Goal: Task Accomplishment & Management: Use online tool/utility

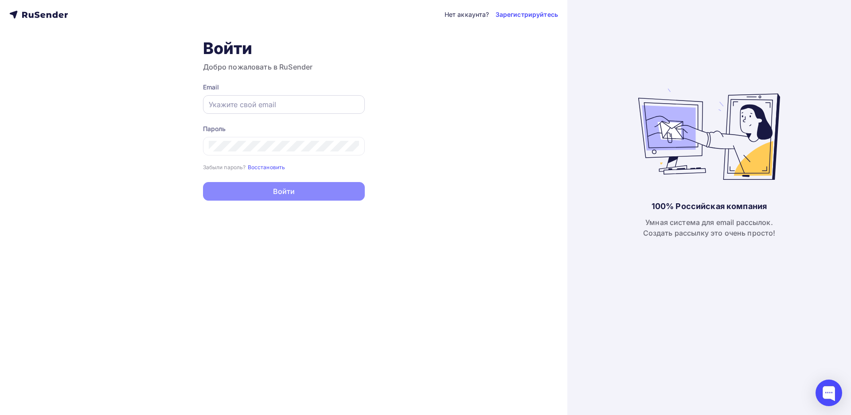
click at [285, 98] on div at bounding box center [284, 104] width 162 height 19
click at [250, 109] on input "text" at bounding box center [284, 104] width 150 height 11
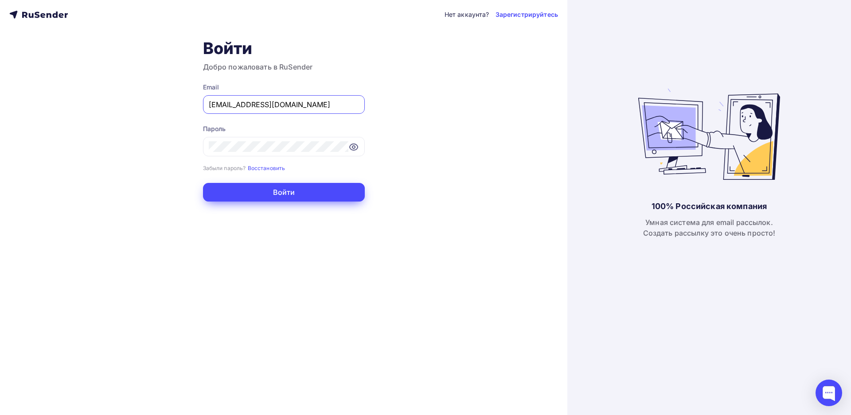
type input "[EMAIL_ADDRESS][DOMAIN_NAME]"
click at [282, 186] on button "Войти" at bounding box center [284, 192] width 162 height 19
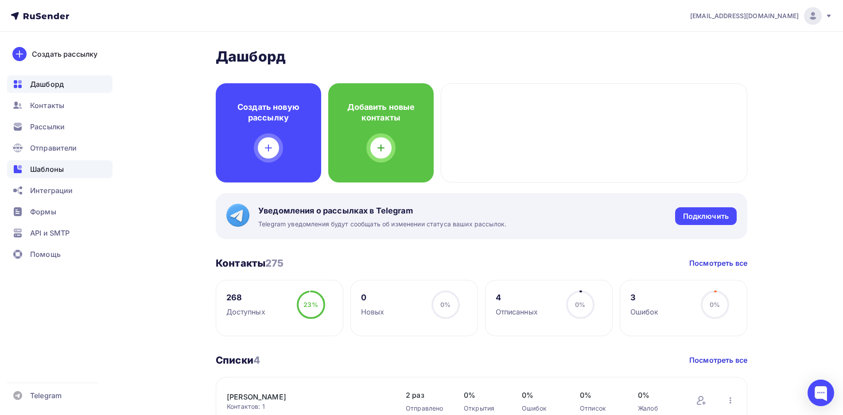
click at [59, 168] on span "Шаблоны" at bounding box center [47, 169] width 34 height 11
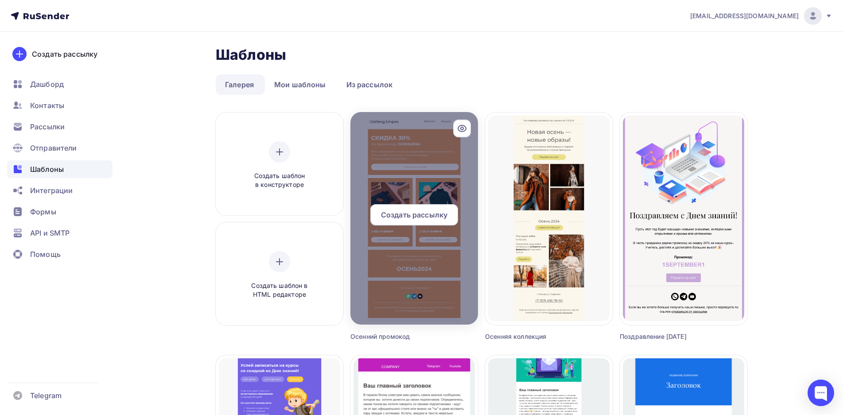
click at [421, 217] on span "Создать рассылку" at bounding box center [414, 215] width 66 height 11
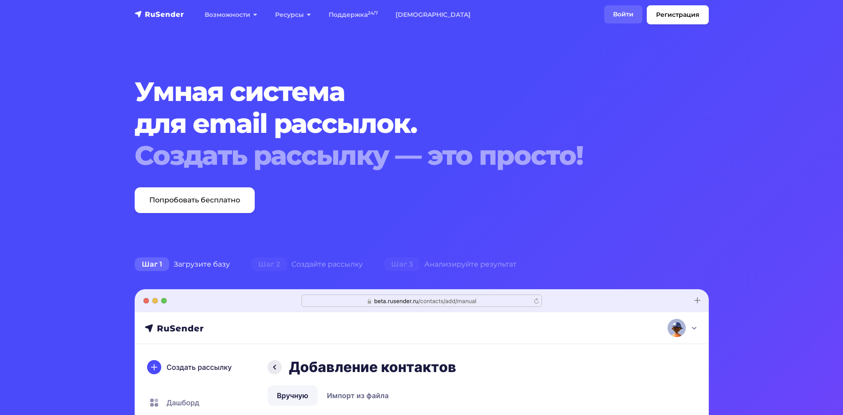
click at [621, 17] on link "Войти" at bounding box center [623, 14] width 38 height 18
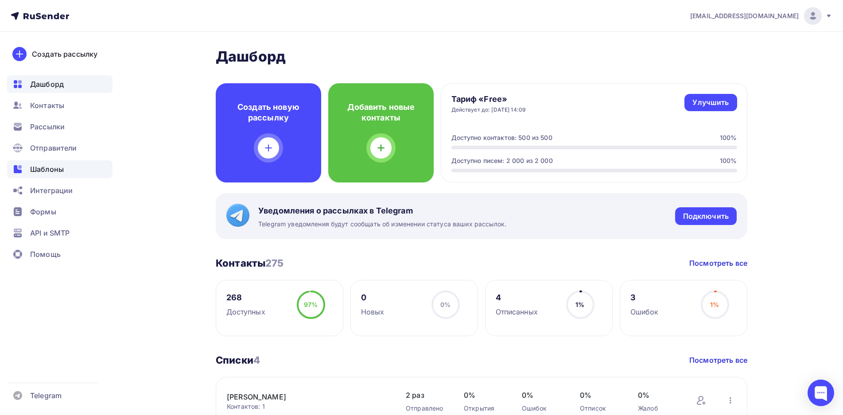
click at [53, 164] on span "Шаблоны" at bounding box center [47, 169] width 34 height 11
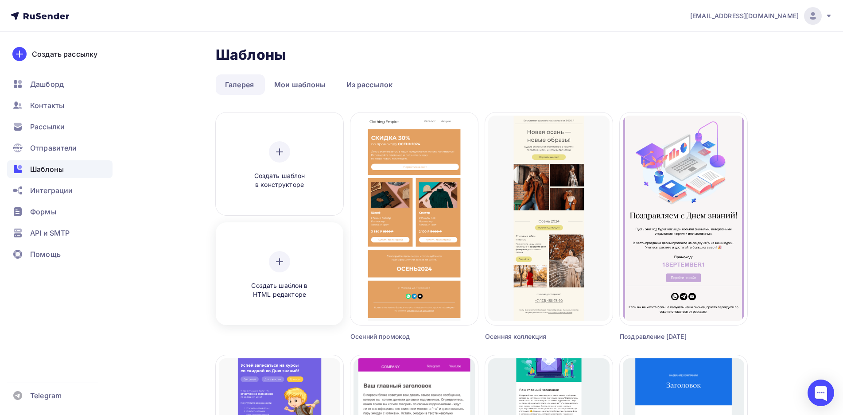
click at [290, 277] on div "Создать шаблон в HTML редакторе" at bounding box center [280, 275] width 84 height 48
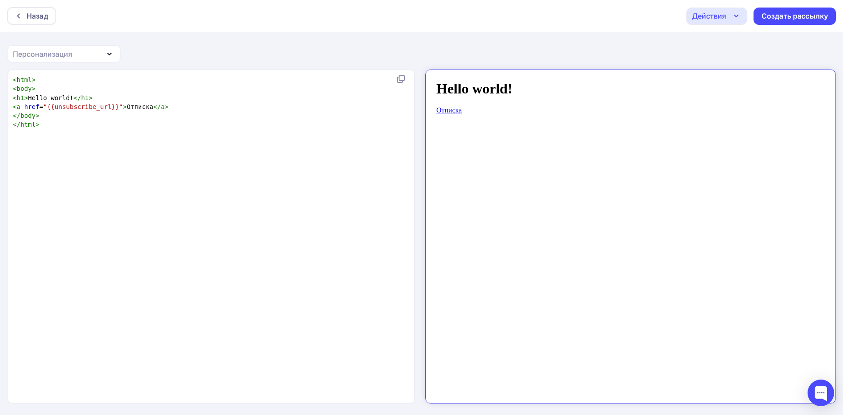
click at [57, 117] on pre "</ body >" at bounding box center [209, 115] width 396 height 9
click at [47, 122] on pre "</ html >" at bounding box center [209, 124] width 396 height 9
click at [28, 16] on div "Назад" at bounding box center [38, 16] width 22 height 11
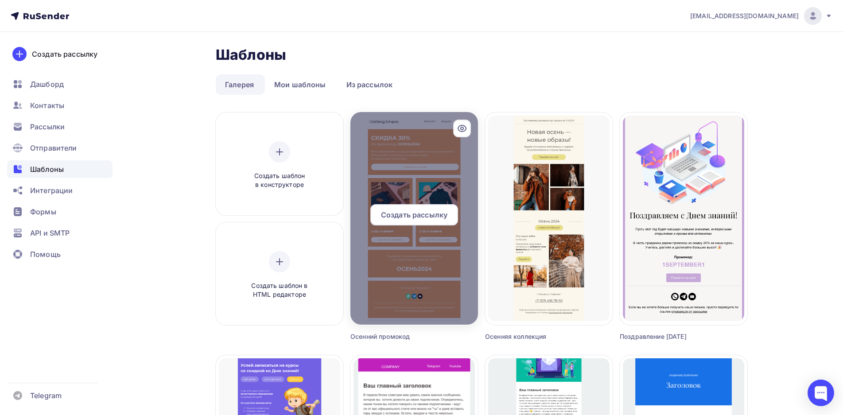
click at [419, 216] on span "Создать рассылку" at bounding box center [414, 215] width 66 height 11
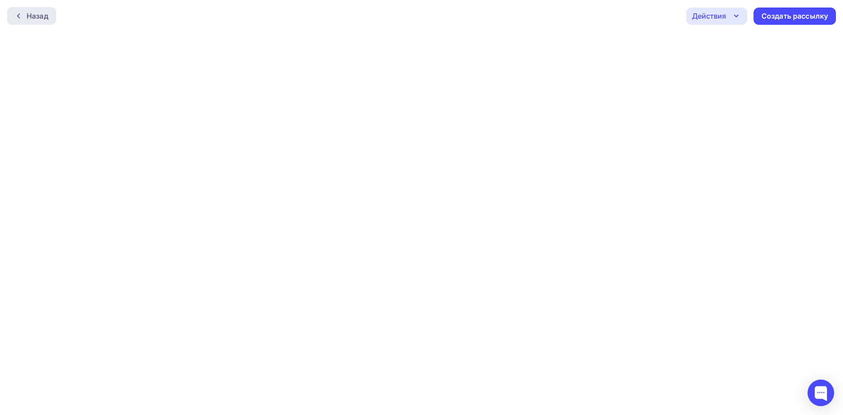
click at [37, 17] on div "Назад" at bounding box center [38, 16] width 22 height 11
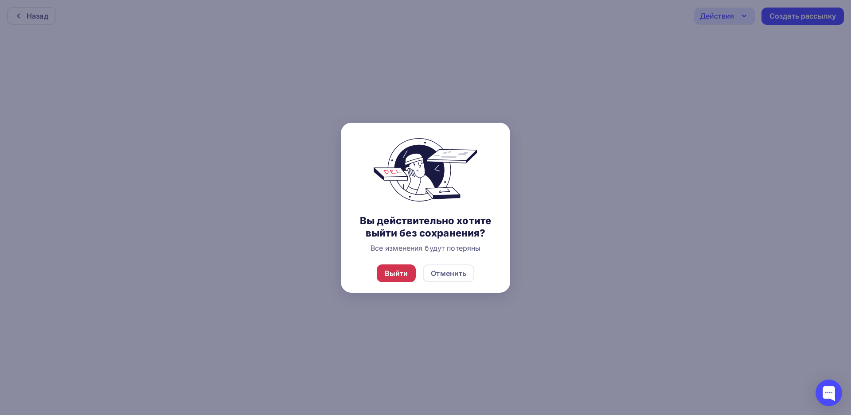
click at [397, 267] on div "Выйти" at bounding box center [396, 274] width 39 height 18
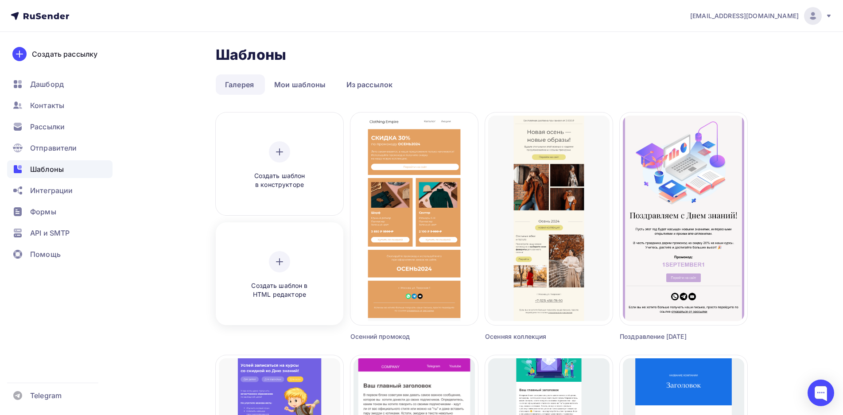
click at [291, 281] on div "Создать шаблон в HTML редакторе" at bounding box center [280, 275] width 84 height 48
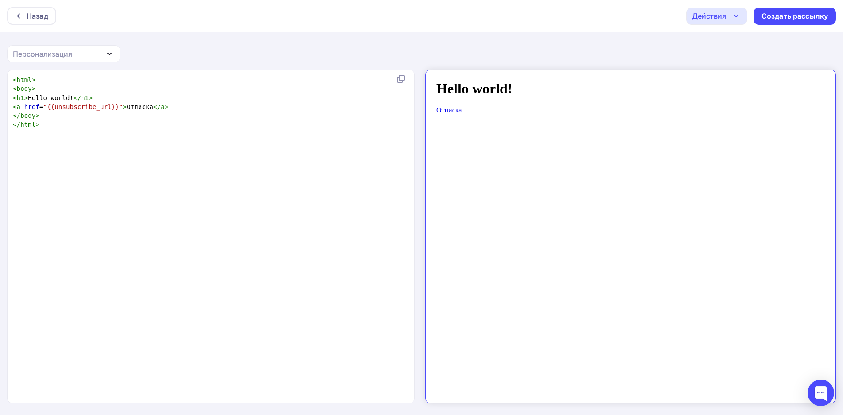
click at [40, 128] on pre "</ html >" at bounding box center [209, 124] width 396 height 9
click at [160, 107] on pre "< a href = "{{unsubscribe_url}}" > Отписка </ a >" at bounding box center [209, 106] width 396 height 9
click at [69, 154] on div "xxxxxxxxxx < html > < body > < h1 > Hello world! </ h1 > < a href = "{{unsubscr…" at bounding box center [220, 248] width 418 height 348
click at [165, 118] on pre "https://disk.yandex.ru/i/Nqt1IEQcRAN7iA" at bounding box center [213, 115] width 404 height 9
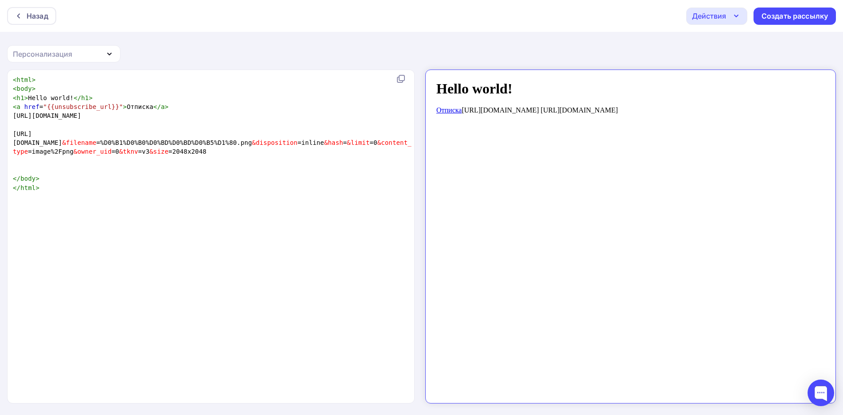
click at [82, 132] on span "https://downloader.disk.yandex.ru/preview/e9d3b22b264bb4137651de955a8d1bead3501…" at bounding box center [212, 142] width 399 height 25
click at [29, 174] on pre at bounding box center [213, 169] width 404 height 9
click at [27, 165] on pre at bounding box center [213, 160] width 404 height 9
click at [17, 173] on span at bounding box center [17, 169] width 8 height 7
paste textarea "A"
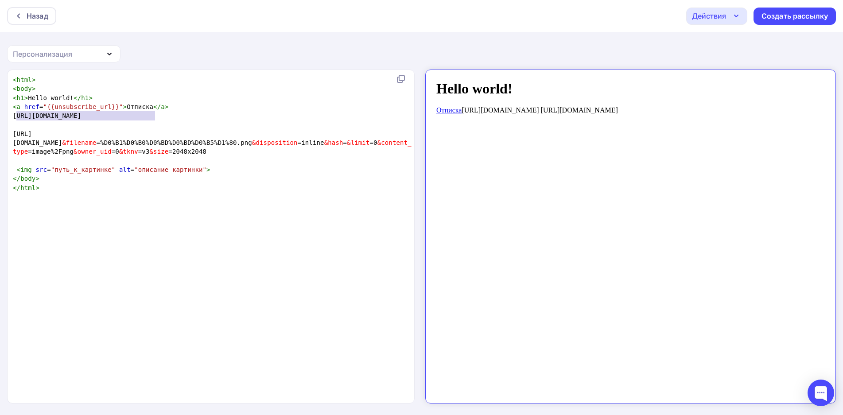
type textarea "https://disk.yandex.ru/i/Nqt1IEQcRAN7iA"
drag, startPoint x: 158, startPoint y: 118, endPoint x: 19, endPoint y: 118, distance: 138.7
click at [19, 118] on pre "https://disk.yandex.ru/i/Nqt1IEQcRAN7iA" at bounding box center [213, 115] width 404 height 9
type textarea "путь_к_картинке"
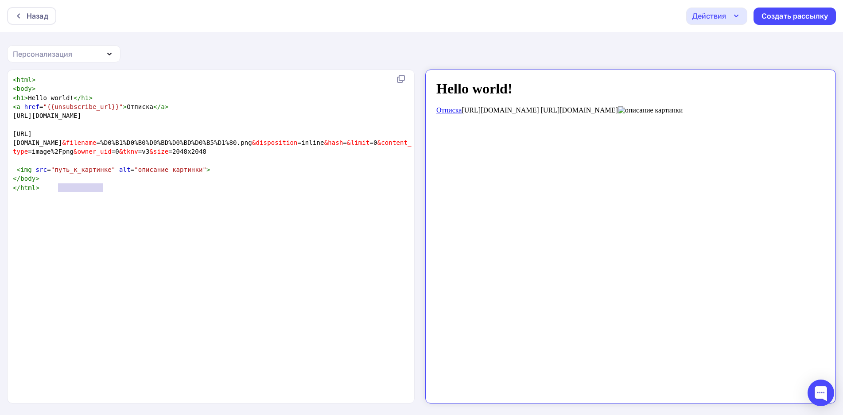
scroll to position [0, 51]
drag, startPoint x: 103, startPoint y: 189, endPoint x: 51, endPoint y: 188, distance: 51.4
click at [51, 173] on span ""путь_к_картинке"" at bounding box center [83, 169] width 65 height 7
paste textarea
click at [81, 227] on div "x < html > < body > < h1 > Hello world! </ h1 > < a href = "{{unsubscribe_url}}…" at bounding box center [220, 248] width 418 height 348
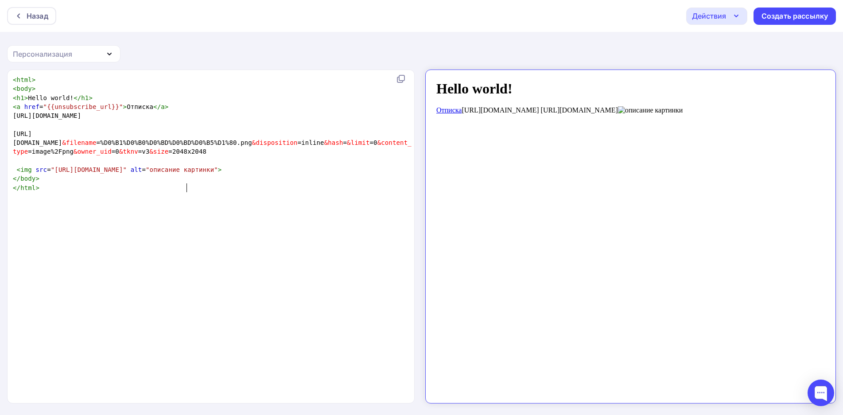
scroll to position [0, 0]
click at [282, 174] on pre "< img src = "https://disk.yandex.ru/i/Nqt1IEQcRAN7iA" alt = "описание картинки"…" at bounding box center [213, 169] width 404 height 9
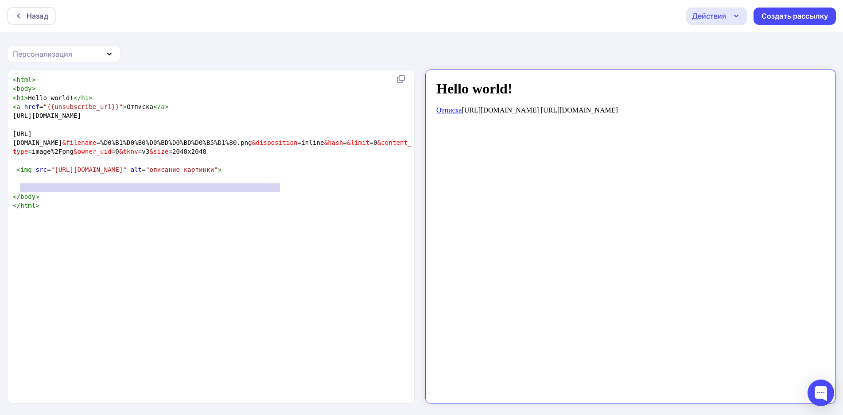
type textarea "<img src="https://disk.yandex.ru/i/Nqt1IEQcRAN7iA" alt="описание картинки">"
drag, startPoint x: 284, startPoint y: 187, endPoint x: 14, endPoint y: 190, distance: 270.3
click at [14, 174] on pre "< img src = "https://disk.yandex.ru/i/Nqt1IEQcRAN7iA" alt = "описание картинки"…" at bounding box center [213, 169] width 404 height 9
click at [28, 183] on pre at bounding box center [213, 178] width 404 height 9
paste textarea "h"
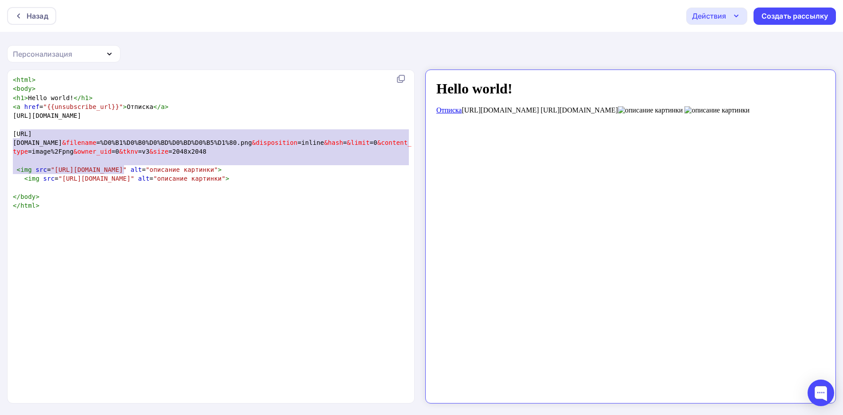
type textarea "https://downloader.disk.yandex.ru/preview/e9d3b22b264bb4137651de955a8d1bead3501…"
drag, startPoint x: 23, startPoint y: 133, endPoint x: 130, endPoint y: 170, distance: 113.0
click at [130, 156] on span "https://downloader.disk.yandex.ru/preview/e9d3b22b264bb4137651de955a8d1bead3501…" at bounding box center [212, 142] width 399 height 25
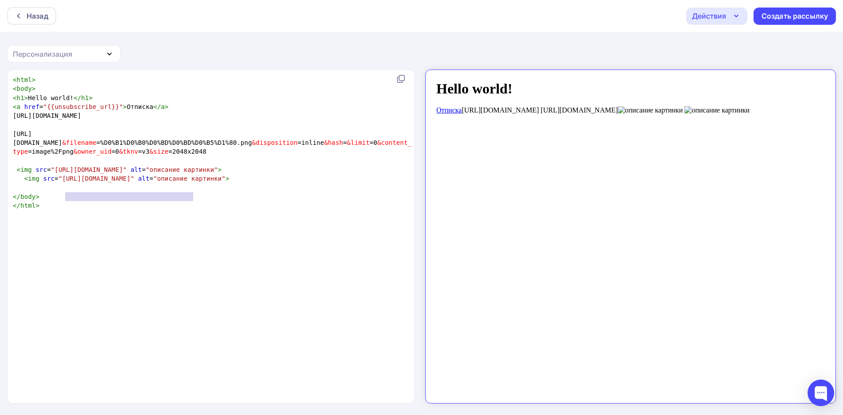
type textarea "https://disk.yandex.ru/i/Nqt1IEQcRAN7iA"
drag, startPoint x: 193, startPoint y: 196, endPoint x: 59, endPoint y: 196, distance: 133.4
click at [59, 182] on span ""https://disk.yandex.ru/i/Nqt1IEQcRAN7iA"" at bounding box center [96, 178] width 76 height 7
paste textarea
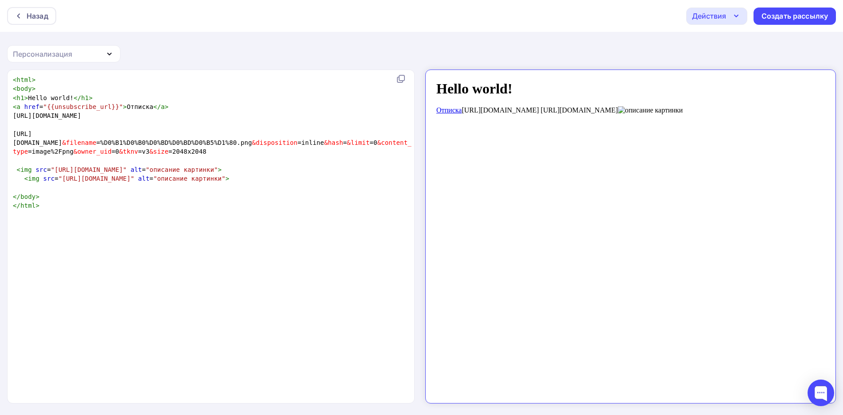
click at [165, 276] on div "x < html > < body > < h1 > Hello world! </ h1 > < a href = "{{unsubscribe_url}}…" at bounding box center [220, 248] width 418 height 348
click html "Hello world! Отписка https://disk.yandex.ru/i/Nqt1IEQcRAN7iA https://downloader…"
click at [466, 131] on body "Hello world! Отписка https://disk.yandex.ru/i/Nqt1IEQcRAN7iA https://downloader…" at bounding box center [623, 232] width 389 height 319
click at [229, 156] on pre "https://downloader.disk.yandex.ru/preview/e9d3b22b264bb4137651de955a8d1bead3501…" at bounding box center [213, 142] width 404 height 27
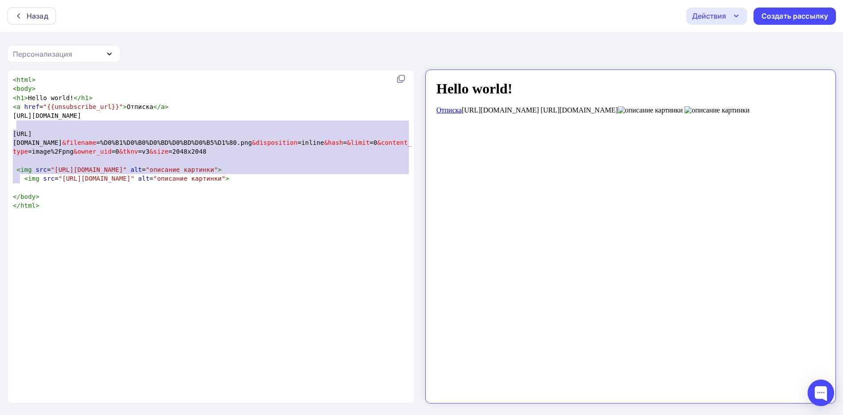
type textarea "https://disk.yandex.ru/i/Nqt1IEQcRAN7iA https://downloader.disk.yandex.ru/previ…"
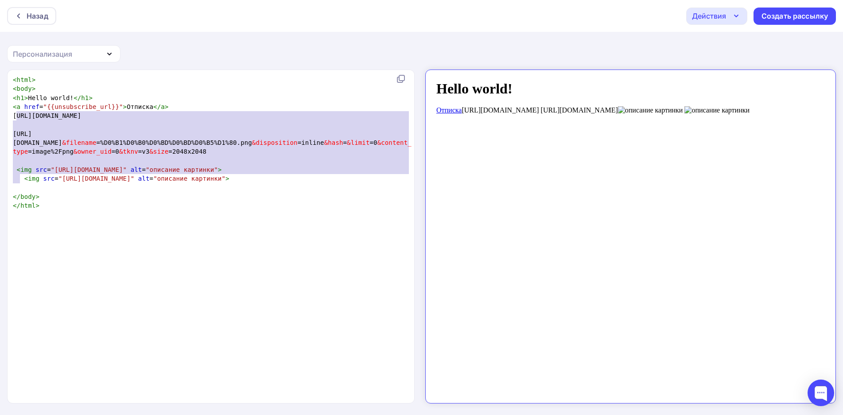
drag, startPoint x: 152, startPoint y: 175, endPoint x: 15, endPoint y: 117, distance: 149.1
click at [15, 117] on div "< html > < body > < h1 > Hello world! </ h1 > < a href = "{{unsubscribe_url}}" …" at bounding box center [213, 142] width 404 height 135
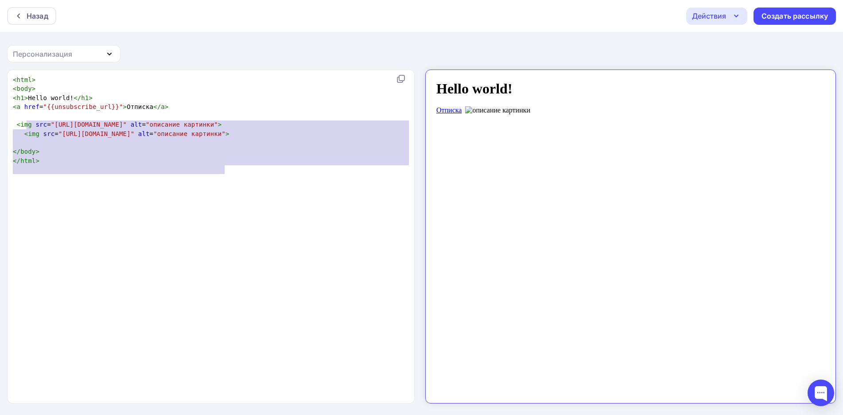
scroll to position [9, 1354]
type textarea "<img src="https://disk.yandex.ru/i/Nqt1IEQcRAN7iA" alt="описание картинки"> <im…"
drag, startPoint x: 230, startPoint y: 171, endPoint x: 16, endPoint y: 124, distance: 220.0
click at [16, 124] on div "< html > < body > < h1 > Hello world! </ h1 > < a href = "{{unsubscribe_url}}" …" at bounding box center [213, 120] width 404 height 90
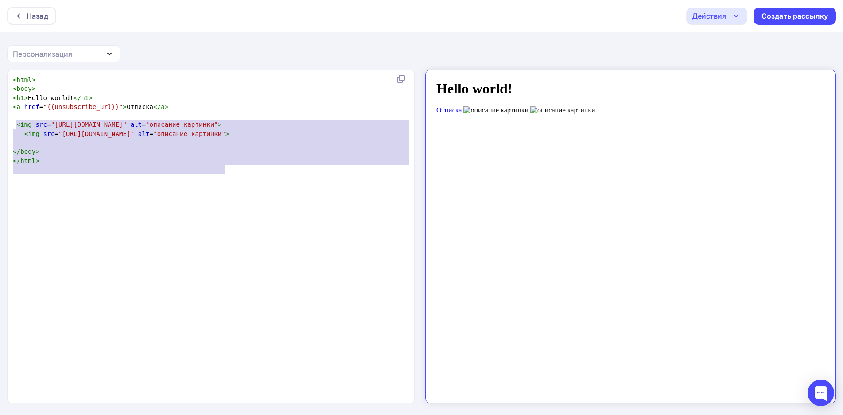
click at [94, 97] on pre "< h1 > Hello world! </ h1 >" at bounding box center [213, 98] width 404 height 9
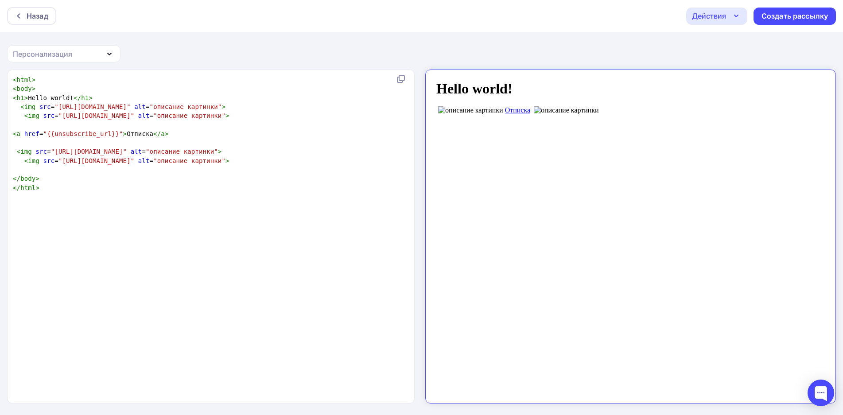
click at [288, 107] on pre "< img src = "https://disk.yandex.ru/i/Nqt1IEQcRAN7iA" alt = "описание картинки"…" at bounding box center [213, 106] width 404 height 9
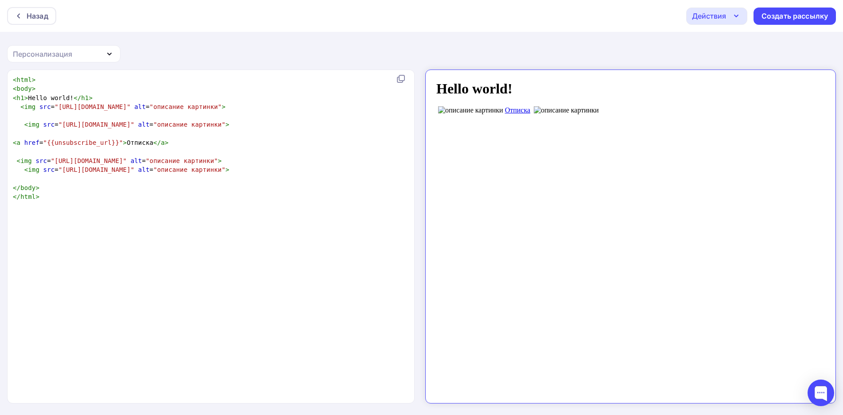
click at [233, 156] on pre at bounding box center [213, 151] width 404 height 9
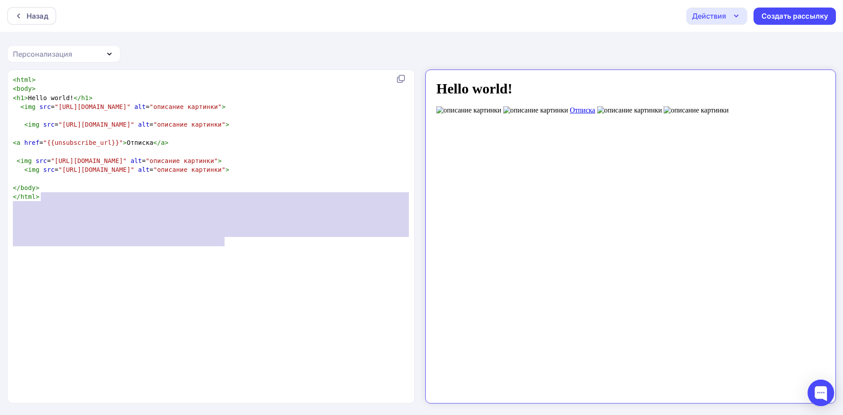
type textarea "<img src="https://disk.yandex.ru/i/Nqt1IEQcRAN7iA" alt="описание картинки"> <im…"
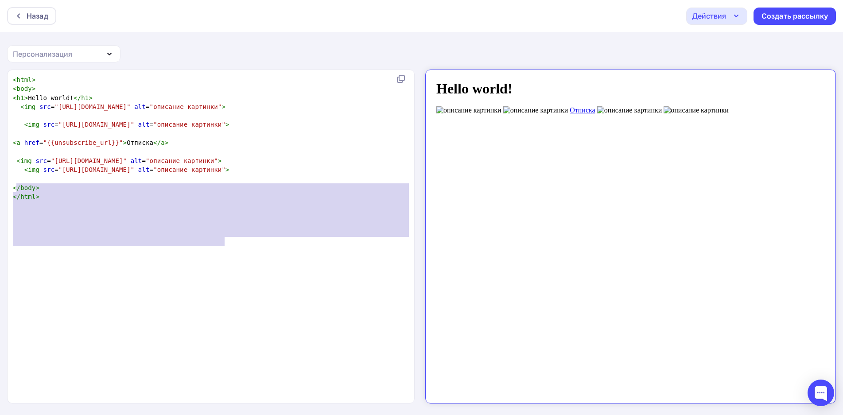
drag, startPoint x: 235, startPoint y: 244, endPoint x: 17, endPoint y: 189, distance: 224.4
click at [17, 189] on div "< html > < body > < h1 > Hello world! </ h1 > < img src = "https://disk.yandex.…" at bounding box center [213, 138] width 404 height 126
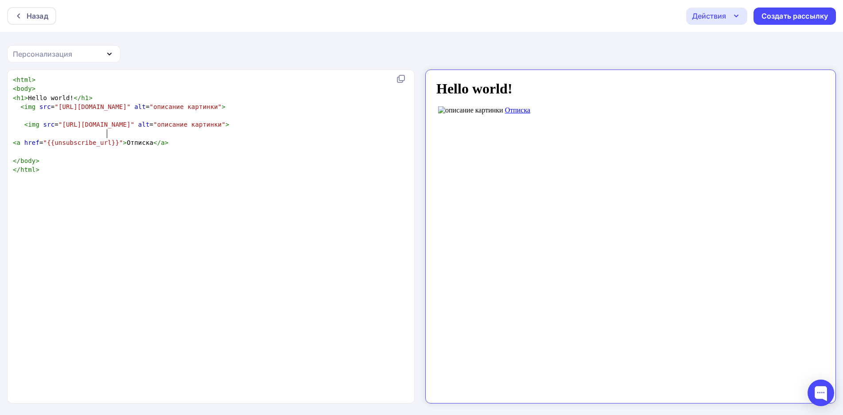
click at [105, 128] on span ""https://downloader.disk.yandex.ru/preview/e9d3b22b264bb4137651de955a8d1bead350…" at bounding box center [96, 124] width 76 height 7
click at [181, 129] on pre "< img src = "https://downloader.disk.yandex.ru/preview/e9d3b22b264bb4137651de95…" at bounding box center [213, 124] width 404 height 9
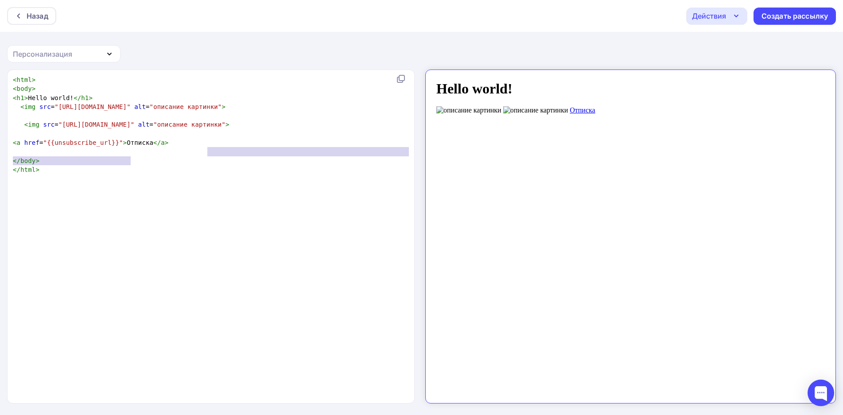
type textarea "&disposition=inline&hash=&limit=0&content_type=image%2Fpng&owner_uid=0&tknv=v3&…"
drag, startPoint x: 130, startPoint y: 161, endPoint x: 204, endPoint y: 150, distance: 74.8
click at [134, 128] on span ""https://downloader.disk.yandex.ru/preview/e9d3b22b264bb4137651de955a8d1bead350…" at bounding box center [96, 124] width 76 height 7
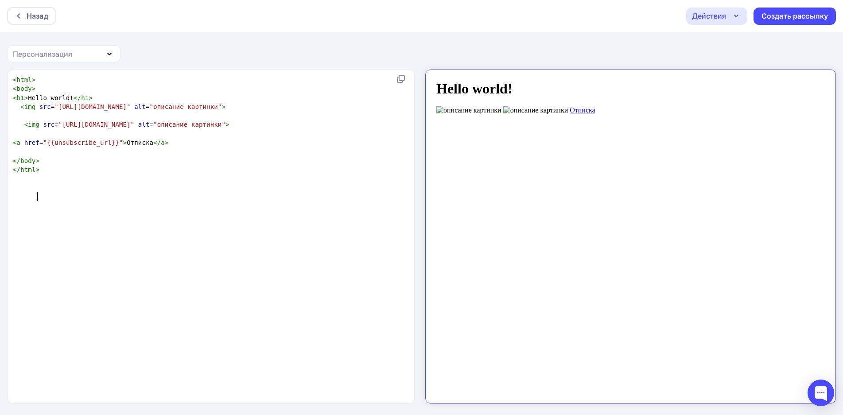
click at [229, 174] on pre "</ html >" at bounding box center [213, 169] width 404 height 9
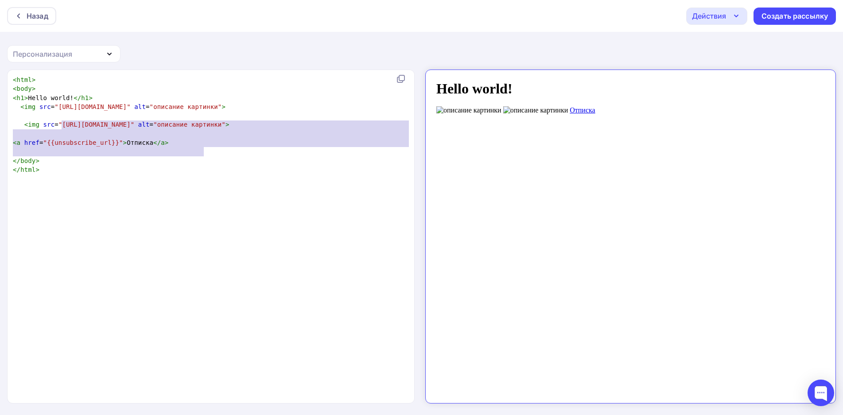
type textarea "https://downloader.disk.yandex.ru/preview/e9d3b22b264bb4137651de955a8d1bead3501…"
drag, startPoint x: 203, startPoint y: 152, endPoint x: 58, endPoint y: 121, distance: 147.7
click at [58, 121] on span ""https://downloader.disk.yandex.ru/preview/e9d3b22b264bb4137651de955a8d1bead350…" at bounding box center [96, 124] width 76 height 7
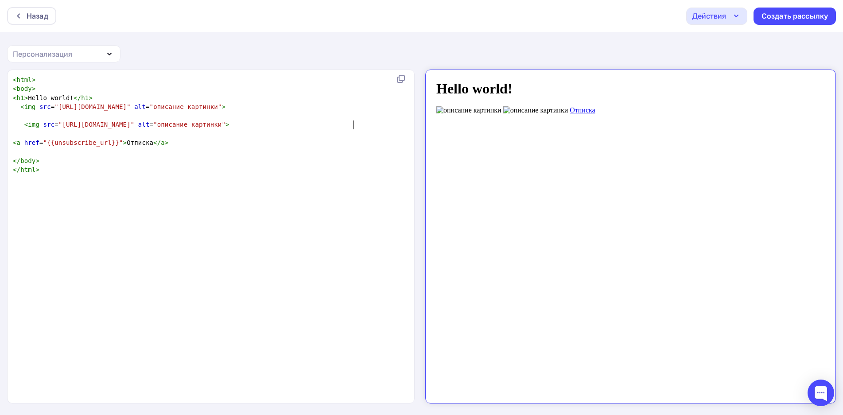
scroll to position [0, 0]
click at [210, 138] on pre at bounding box center [213, 133] width 404 height 9
type textarea "https://drive.google.com/file/d/1ecOA7HAp0fjSsqm6-bYcYm4Y38bM6O6C/view?usp=driv…"
drag, startPoint x: 353, startPoint y: 126, endPoint x: 58, endPoint y: 125, distance: 295.1
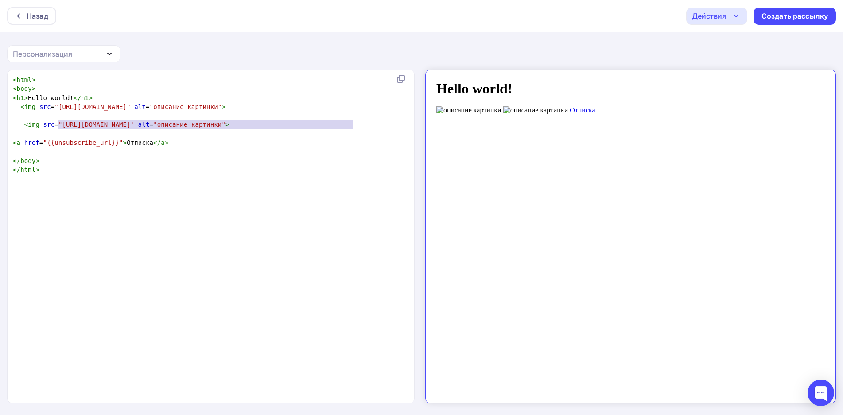
click at [58, 125] on span ""https://drive.google.com/file/d/1ecOA7HAp0fjSsqm6-bYcYm4Y38bM6O6C/view?usp=dri…" at bounding box center [96, 124] width 76 height 7
click at [175, 156] on pre at bounding box center [213, 151] width 404 height 9
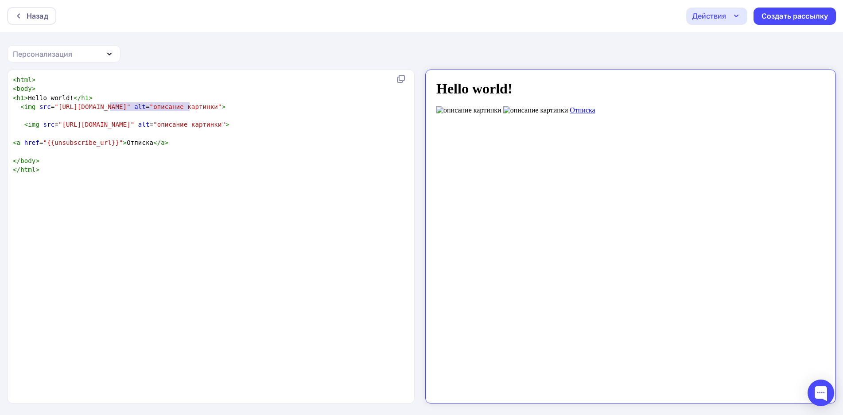
type textarea "yandex.ru/i/Nqt1IEQcRAN7iA"
drag, startPoint x: 190, startPoint y: 108, endPoint x: 98, endPoint y: 107, distance: 92.2
click at [98, 107] on span ""https://disk.yandex.ru/i/Nqt1IEQcRAN7iA"" at bounding box center [93, 106] width 76 height 7
click at [133, 111] on pre "< img src = "https://disk.yandex.ru/i/Nqt1IEQcRAN7iA" alt = "описание картинки"…" at bounding box center [213, 106] width 404 height 9
click at [130, 106] on span ""https://disk.yandex.ru/i/Nqt1IEQcRAN7iA"" at bounding box center [93, 106] width 76 height 7
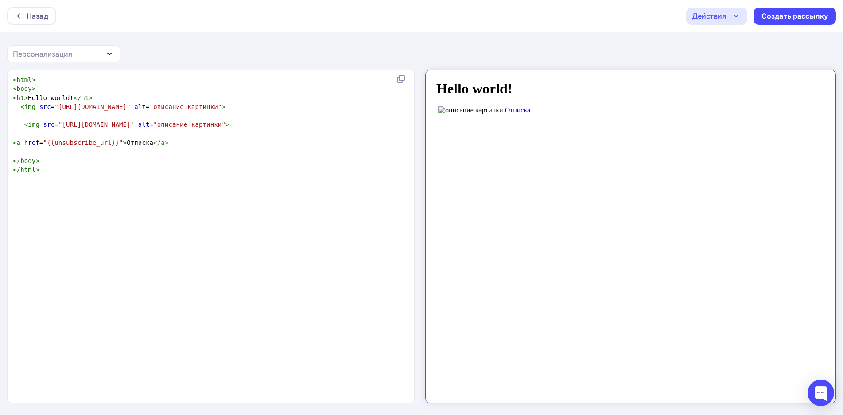
type textarea "disk"
click at [130, 176] on div "x < html > < body > < h1 > Hello world! </ h1 > < img src = "https://disk.yande…" at bounding box center [213, 125] width 404 height 102
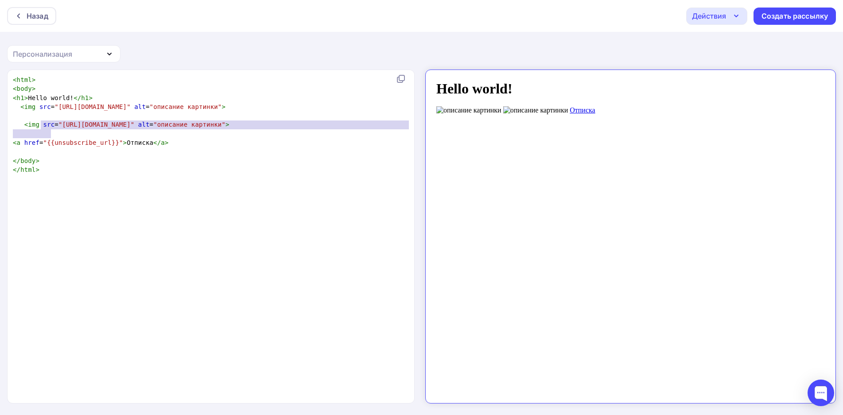
type textarea "<img src="https://drive.google.com/file/d/1ecOA7HAp0fjSsqm6-bYcYm4Y38bM6O6C/vie…"
drag, startPoint x: 61, startPoint y: 135, endPoint x: 23, endPoint y: 122, distance: 40.8
click at [23, 122] on pre "< img src = "https://drive.google.com/file/d/1ecOA7HAp0fjSsqm6-bYcYm4Y38bM6O6C/…" at bounding box center [213, 124] width 404 height 9
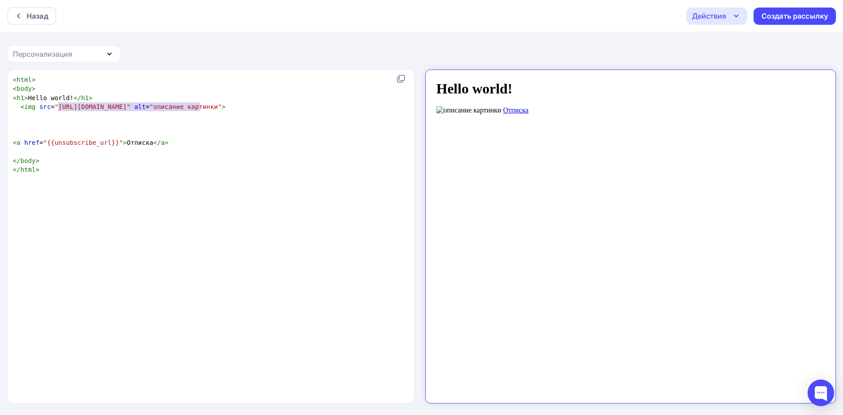
type textarea "https://disk.yandex.ru/disk/Nqt1IEQcRAN7iA"
drag, startPoint x: 201, startPoint y: 108, endPoint x: 55, endPoint y: 107, distance: 145.8
click at [55, 107] on span ""https://disk.yandex.ru/disk/Nqt1IEQcRAN7iA"" at bounding box center [93, 106] width 76 height 7
paste textarea
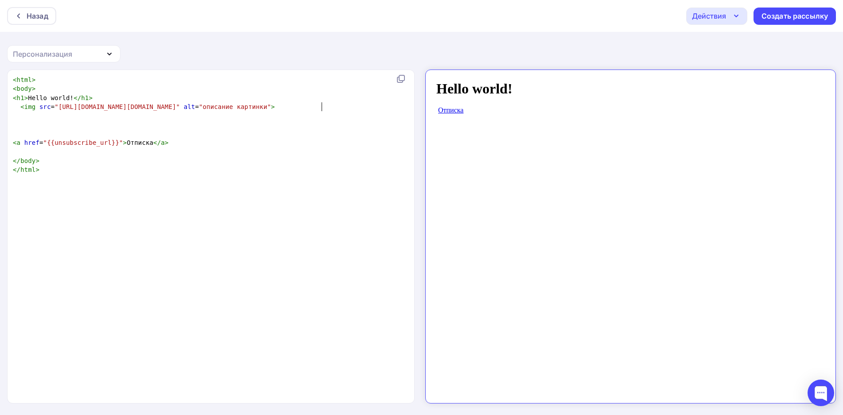
click at [169, 174] on pre "</ html >" at bounding box center [213, 169] width 404 height 9
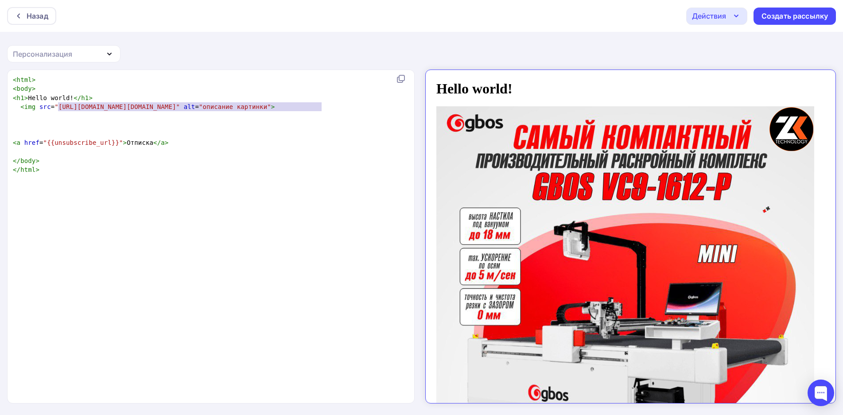
type textarea "https://getfile.dokpub.com/yandex/get/https://disk.yandex.ru/i/Nqt1IEQcRAN7iA"
drag, startPoint x: 322, startPoint y: 105, endPoint x: 55, endPoint y: 108, distance: 267.2
click at [55, 108] on span ""https://getfile.dokpub.com/yandex/get/https://disk.yandex.ru/i/Nqt1IEQcRAN7iA"" at bounding box center [117, 106] width 125 height 7
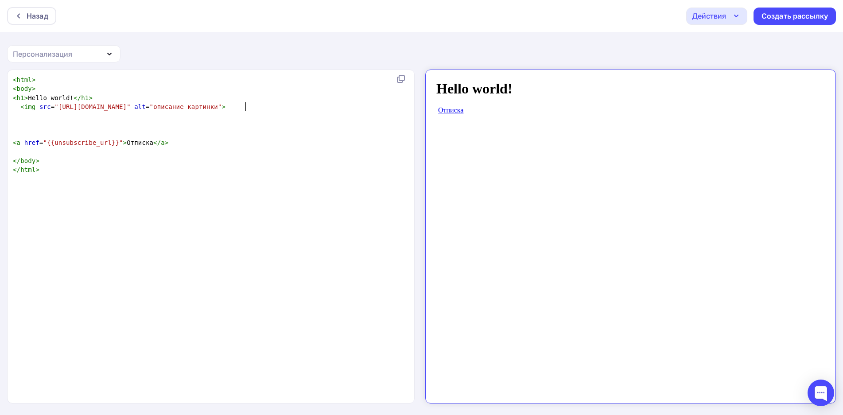
scroll to position [0, 0]
click at [55, 105] on span ""https://disk.yandex.ru/client/disk/D173AL.1002.1_oz.jpg"" at bounding box center [93, 106] width 76 height 7
click at [194, 138] on pre at bounding box center [213, 133] width 404 height 9
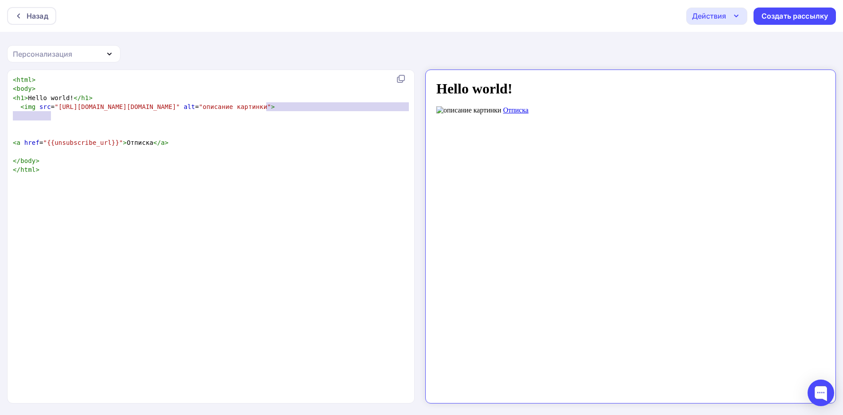
type textarea "disk.yandex.ru/client/disk/"
drag, startPoint x: 265, startPoint y: 108, endPoint x: 174, endPoint y: 111, distance: 90.9
click at [174, 111] on pre "< img src = "https://dl.yandex.ru/disk/https://disk.yandex.ru/client/disk/D173A…" at bounding box center [213, 106] width 404 height 9
click at [210, 111] on pre "< img src = "https://dl.yandex.ru/disk/https://disk.yandex.ru/client/disk/D173A…" at bounding box center [213, 106] width 404 height 9
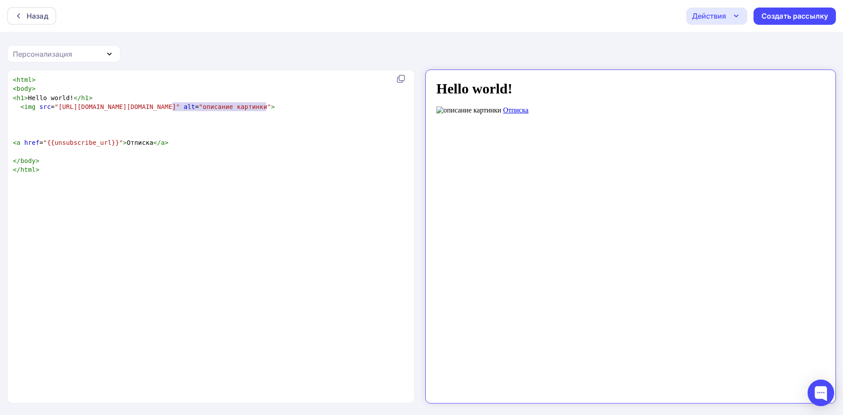
scroll to position [0, 0]
type textarea "https://disk.yandex.ru"
drag, startPoint x: 222, startPoint y: 107, endPoint x: 146, endPoint y: 107, distance: 75.8
click at [146, 107] on span ""https://dl.yandex.ru/disk/https://disk.yandex.ru/client/disk/D173AL.1002.1_oz.…" at bounding box center [117, 106] width 125 height 7
click at [165, 133] on pre at bounding box center [213, 133] width 404 height 9
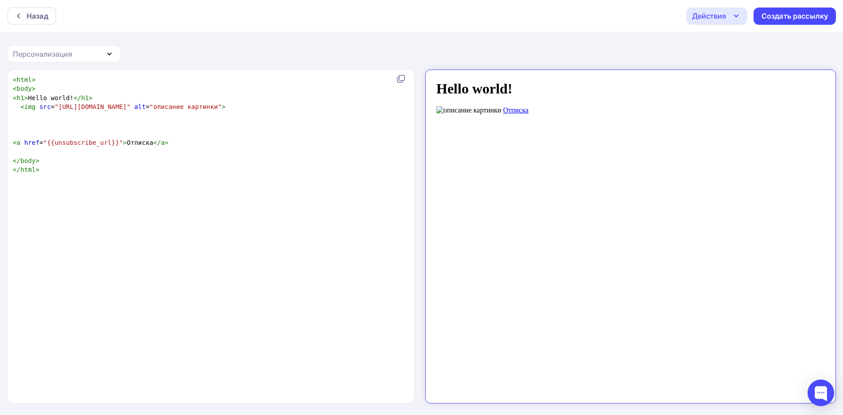
click at [130, 105] on span ""https://dl.yandex.ru/disk/client/disk/D173AL.1002.1_oz.jpg"" at bounding box center [93, 106] width 76 height 7
click at [130, 106] on span ""https://dl.yandex.ru/disk/client/disk/D173AL.1002.1_oz.jpg"" at bounding box center [93, 106] width 76 height 7
click at [130, 107] on span ""https://dl.yandex.ru/client/disk/D173AL.1002.1_oz.jpg"" at bounding box center [93, 106] width 76 height 7
click at [187, 142] on pre "< a href = "{{unsubscribe_url}}" > Отписка </ a >" at bounding box center [213, 142] width 404 height 9
click at [120, 116] on pre at bounding box center [213, 115] width 404 height 9
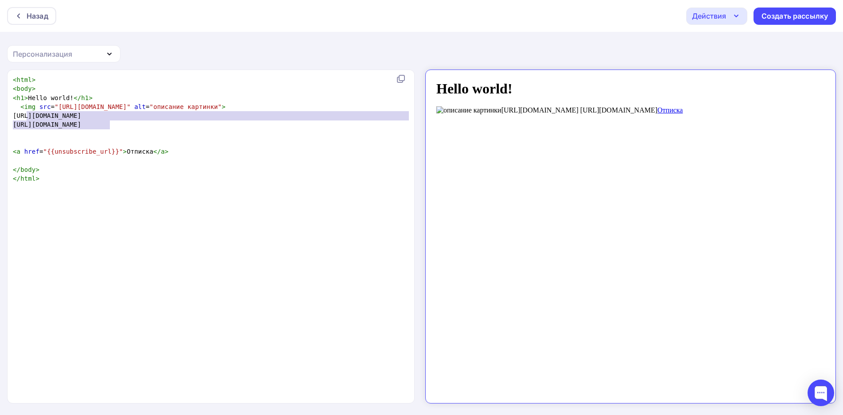
type textarea "https://dl.yandex.ru/disk/ https://dl.yandex.ru/disk/"
drag, startPoint x: 125, startPoint y: 125, endPoint x: 16, endPoint y: 117, distance: 109.3
click at [16, 117] on div "< html > < body > < h1 > Hello world! </ h1 > < img src = "https://dl.yandex.ru…" at bounding box center [213, 129] width 404 height 108
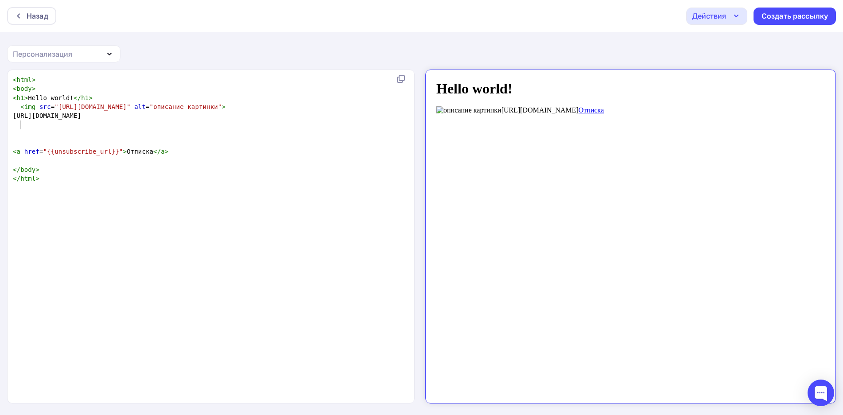
paste textarea "1"
type textarea "1ecOA7HAp0fjSsqm6-bYcYm4Y38bM6O6C"
drag, startPoint x: 127, startPoint y: 116, endPoint x: 242, endPoint y: 115, distance: 114.8
click at [81, 115] on span "https://drive.google.com/file/d/1ecOA7HAp0fjSsqm6-bYcYm4Y38bM6O6C/view?usp=shar…" at bounding box center [47, 115] width 68 height 7
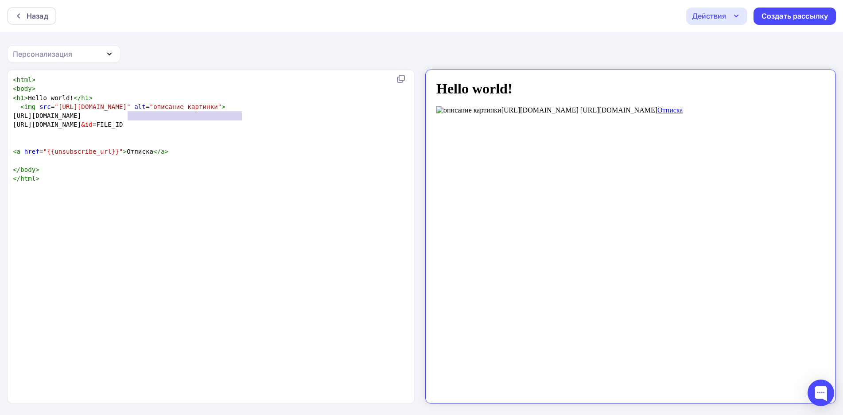
scroll to position [0, 3]
type textarea "FILE_ID"
drag, startPoint x: 201, startPoint y: 127, endPoint x: 169, endPoint y: 125, distance: 32.0
click at [169, 125] on pre "https://drive.google.com/uc?export=view &id =FILE_ID" at bounding box center [213, 124] width 404 height 9
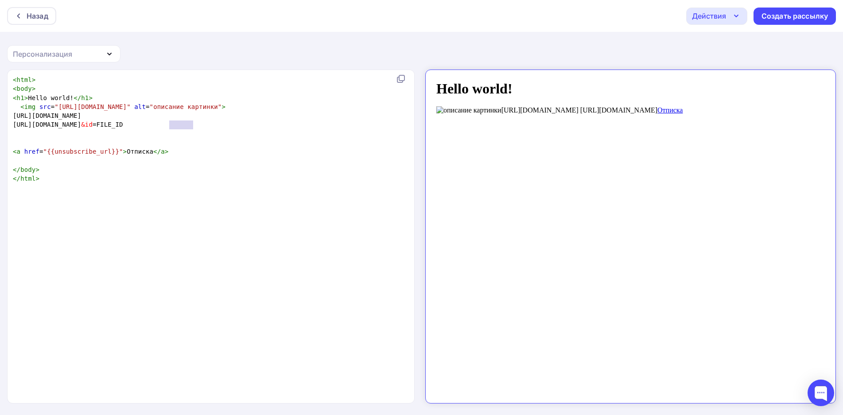
paste textarea
click at [191, 166] on pre "</ body >" at bounding box center [213, 169] width 404 height 9
type textarea "https://drive.google.com/uc?export=view&id=1ecOA7HAp0fjSsqm6-bYcYm4Y38bM6O6C"
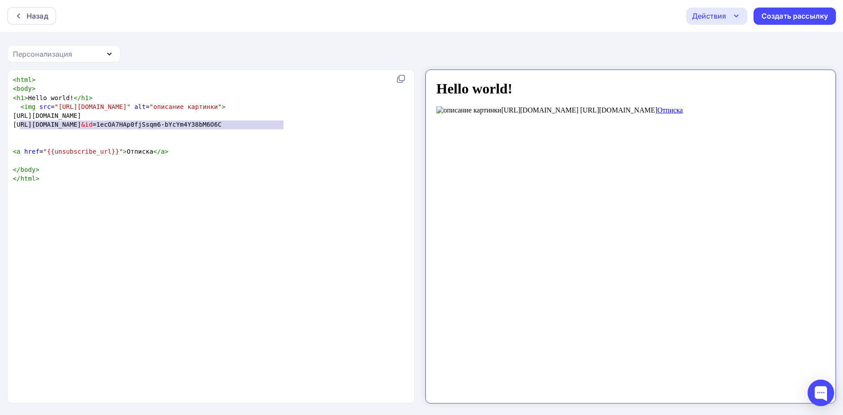
drag, startPoint x: 285, startPoint y: 125, endPoint x: 20, endPoint y: 123, distance: 264.6
click at [20, 123] on pre "https://drive.google.com/uc?export=view &id =1ecOA7HAp0fjSsqm6-bYcYm4Y38bM6O6C" at bounding box center [213, 124] width 404 height 9
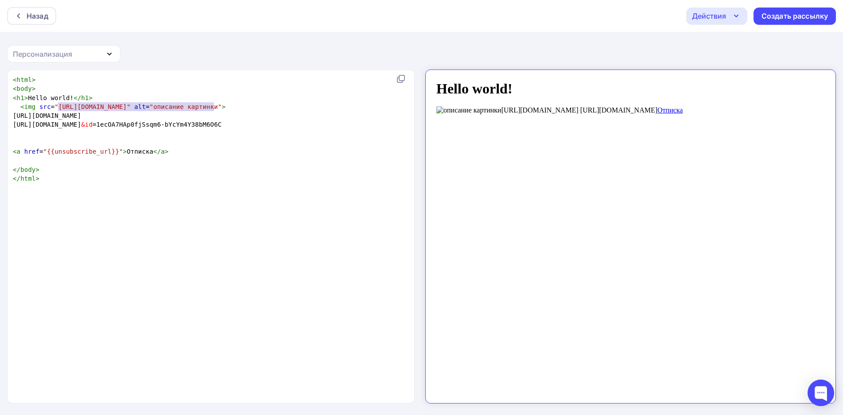
type textarea "https://dl.yandex.ru/disk/D173AL.1002.1_oz.jpg"
drag, startPoint x: 214, startPoint y: 108, endPoint x: 55, endPoint y: 105, distance: 159.1
click at [55, 105] on span ""https://dl.yandex.ru/disk/D173AL.1002.1_oz.jpg"" at bounding box center [93, 106] width 76 height 7
paste textarea
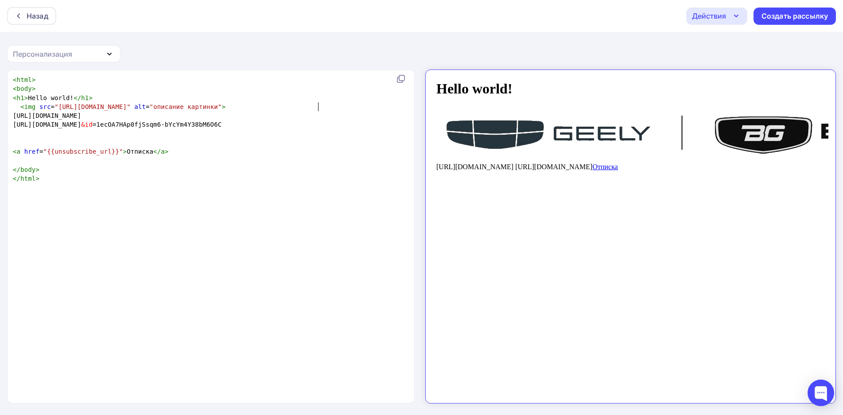
click at [105, 154] on span ""{{unsubscribe_url}}"" at bounding box center [83, 151] width 80 height 7
click at [15, 117] on span "https://drive.google.com/file/d/1ecOA7HAp0fjSsqm6-bYcYm4Y38bM6O6C/view?usp=shar…" at bounding box center [47, 115] width 68 height 7
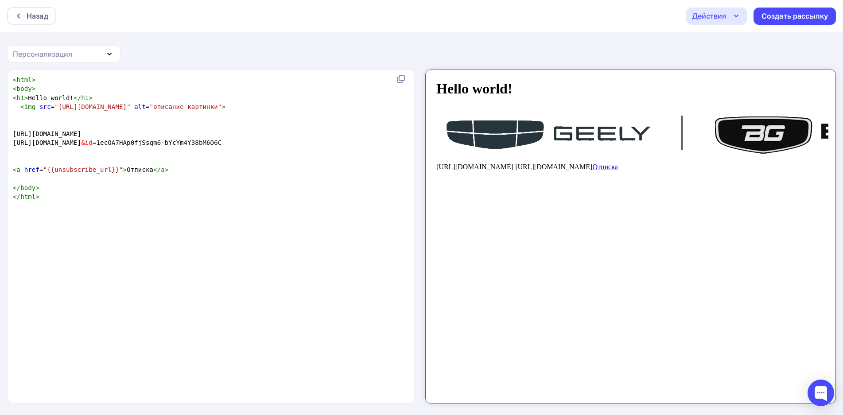
click at [30, 127] on pre at bounding box center [213, 124] width 404 height 9
type textarea "https://drive.google.com/uc?export=view&id=1ecOA7HAp0fjSsqm6-bYcYm4Y38bM6O6C"
drag, startPoint x: 318, startPoint y: 109, endPoint x: 55, endPoint y: 109, distance: 263.7
click at [55, 109] on span ""https://drive.google.com/uc?export=view&id=1ecOA7HAp0fjSsqm6-bYcYm4Y38bM6O6C"" at bounding box center [93, 106] width 76 height 7
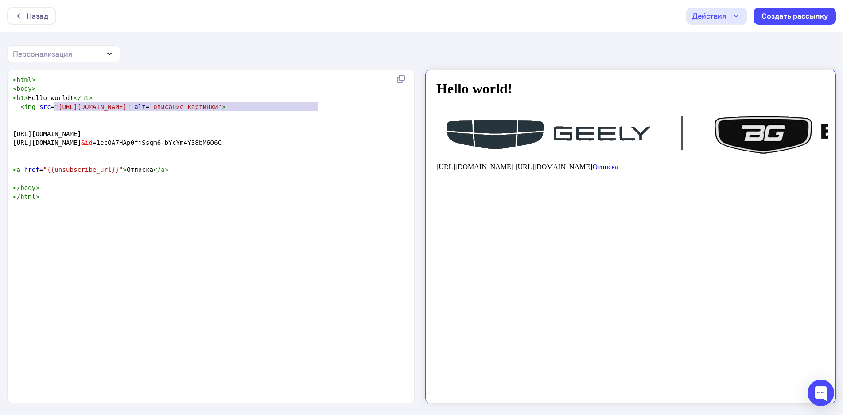
click at [246, 125] on pre at bounding box center [213, 124] width 404 height 9
paste textarea "C"
type textarea "https://drive.google.com/uc?export=view&id=1ecOA7HAp0fjSsqm6-bYcYm4Y38bM6O6C"
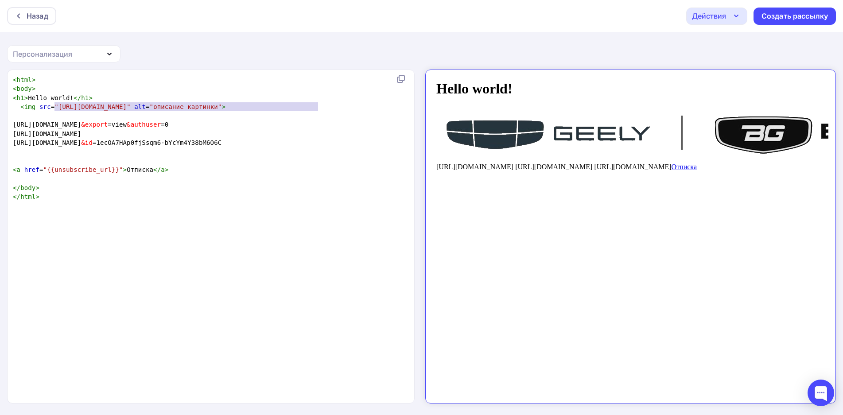
drag, startPoint x: 318, startPoint y: 105, endPoint x: 55, endPoint y: 108, distance: 262.8
click at [55, 108] on span ""https://drive.google.com/uc?export=view&id=1ecOA7HAp0fjSsqm6-bYcYm4Y38bM6O6C"" at bounding box center [93, 106] width 76 height 7
paste textarea
click at [234, 156] on pre at bounding box center [213, 151] width 404 height 9
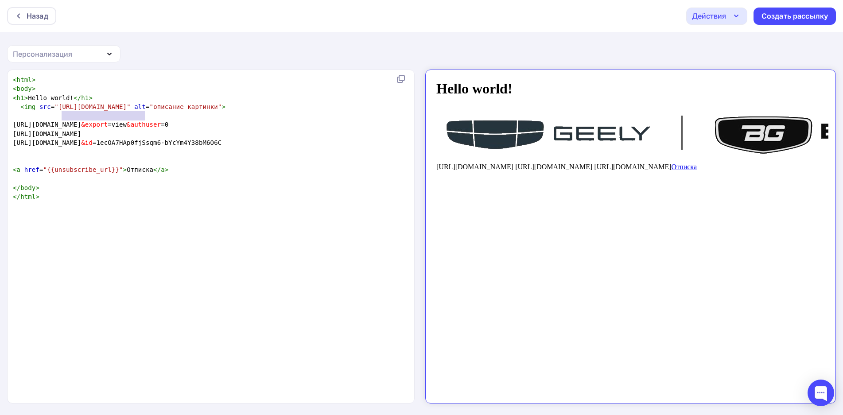
type textarea "&export=view&authuser=0"
drag, startPoint x: 145, startPoint y: 115, endPoint x: 66, endPoint y: 114, distance: 79.3
click at [66, 110] on span ""https://drive.usercontent.google.com/download?id=1ecOA7HAp0fjSsqm6-bYcYm4Y38bM…" at bounding box center [93, 106] width 76 height 7
click at [139, 165] on pre at bounding box center [213, 160] width 404 height 9
click at [284, 156] on pre at bounding box center [213, 151] width 404 height 9
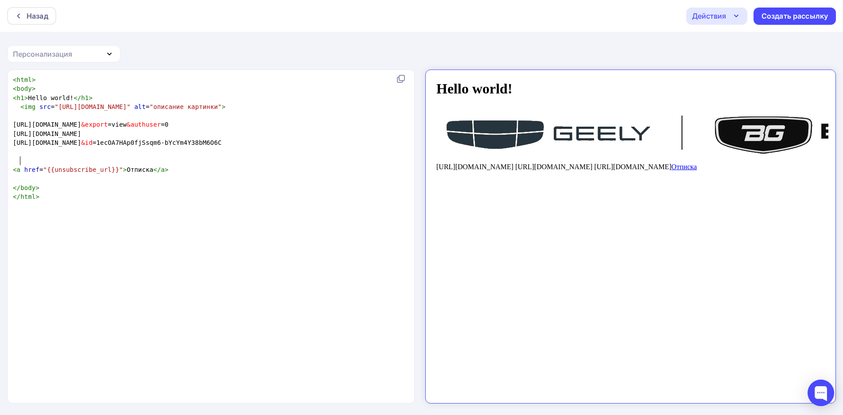
click at [222, 146] on span "https://drive.google.com/uc?export=view &id =1ecOA7HAp0fjSsqm6-bYcYm4Y38bM6O6C" at bounding box center [117, 142] width 209 height 7
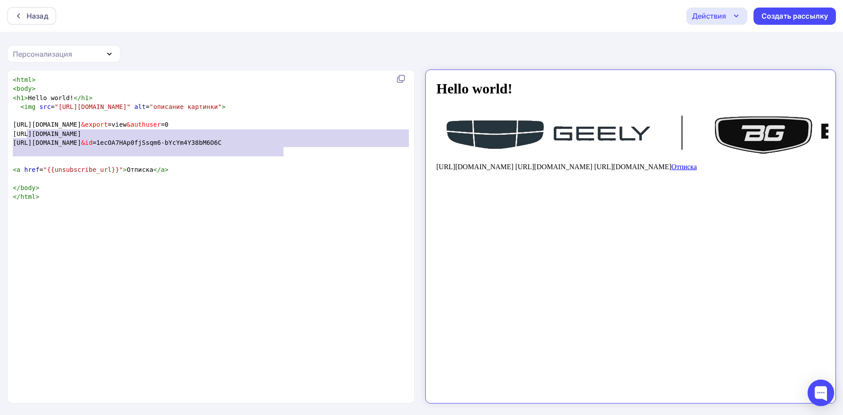
type textarea "https://drive.usercontent.google.com/download?id=1ecOA7HAp0fjSsqm6-bYcYm4Y38bM6…"
drag, startPoint x: 305, startPoint y: 156, endPoint x: 18, endPoint y: 134, distance: 288.0
click at [18, 134] on div "< html > < body > < h1 > Hello world! </ h1 > < img src = "https://drive.userco…" at bounding box center [213, 138] width 404 height 126
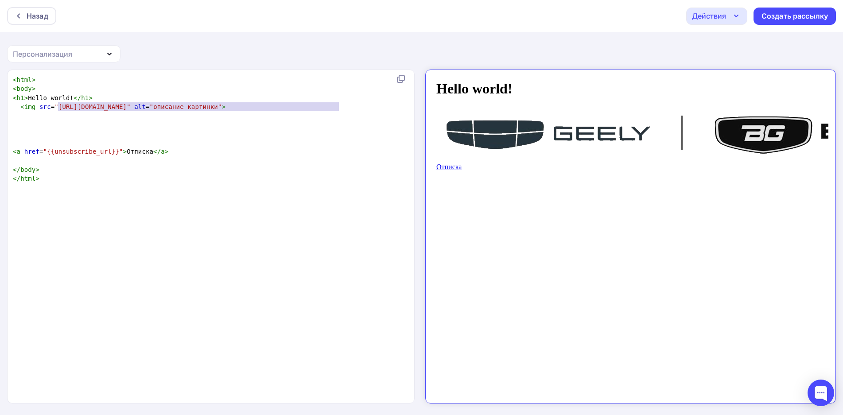
type textarea "https://drive.usercontent.google.com/download?id=1ecOA7HAp0fjSsqm6-bYcYm4Y38bM6…"
drag, startPoint x: 339, startPoint y: 107, endPoint x: 56, endPoint y: 105, distance: 283.2
click at [56, 105] on span ""https://drive.usercontent.google.com/download?id=1ecOA7HAp0fjSsqm6-bYcYm4Y38bM…" at bounding box center [93, 106] width 76 height 7
paste textarea
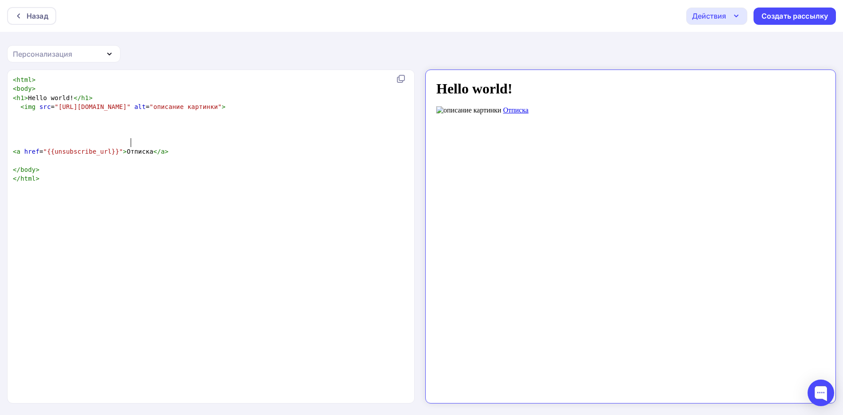
click at [197, 156] on pre "< a href = "{{unsubscribe_url}}" > Отписка </ a >" at bounding box center [213, 151] width 404 height 9
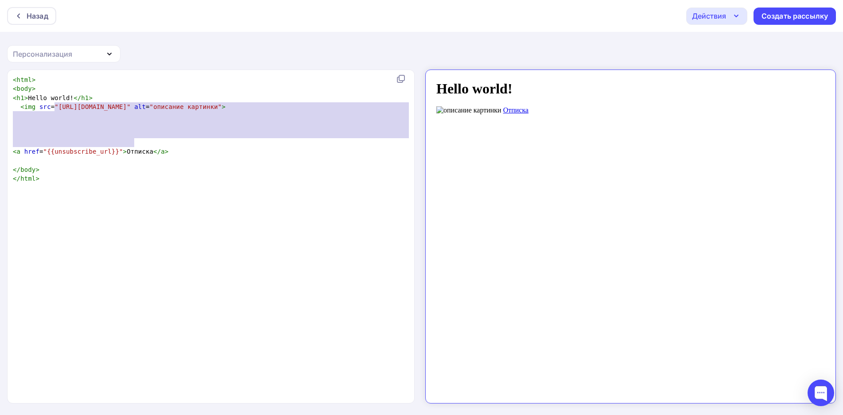
type textarea "https://downloader.disk.yandex.ru/preview/e9d3b22b264bb4137651de955a8d1bead3501…"
drag, startPoint x: 55, startPoint y: 107, endPoint x: 132, endPoint y: 144, distance: 85.6
click at [130, 110] on span ""https://downloader.disk.yandex.ru/preview/e9d3b22b264bb4137651de955a8d1bead350…" at bounding box center [93, 106] width 76 height 7
paste textarea
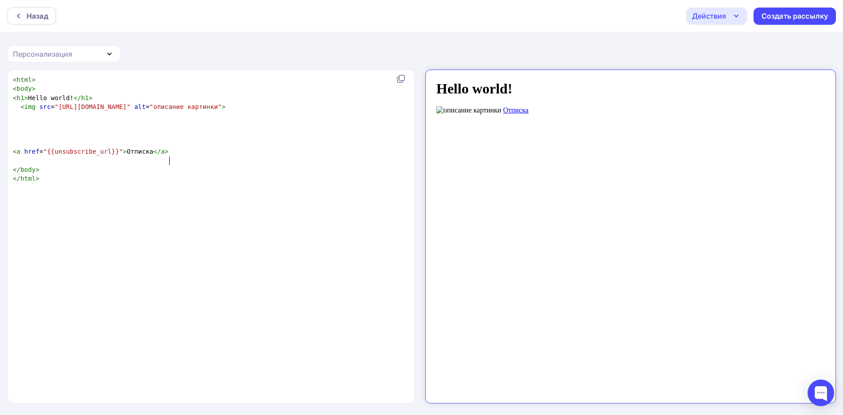
click at [207, 165] on pre at bounding box center [213, 160] width 404 height 9
click at [268, 111] on pre "< img src = "https://downloader.disk.yandex.ru/disk/f176f8aa6a5e5930e326792f3aa…" at bounding box center [213, 106] width 404 height 9
click at [267, 147] on pre at bounding box center [213, 142] width 404 height 9
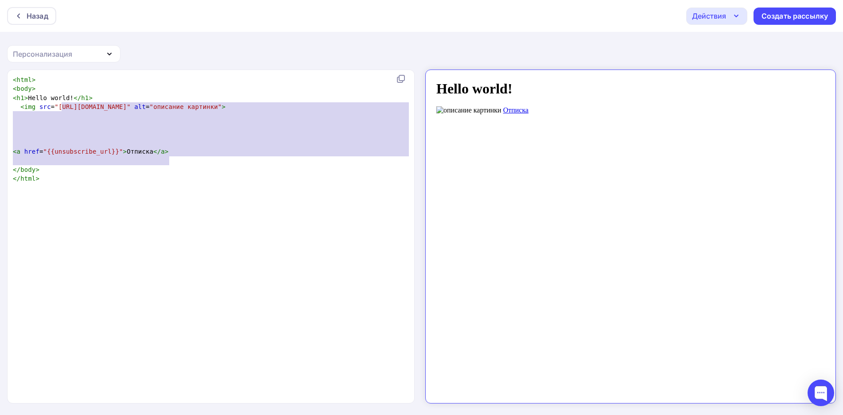
type textarea "https://downloader.disk.yandex.ru/disk/f176f8aa6a5e5930e326792f3aa09db922facc58…"
drag, startPoint x: 169, startPoint y: 161, endPoint x: 55, endPoint y: 106, distance: 126.7
click at [55, 106] on span ""https://downloader.disk.yandex.ru/disk/f176f8aa6a5e5930e326792f3aa09db922facc5…" at bounding box center [93, 106] width 76 height 7
paste textarea
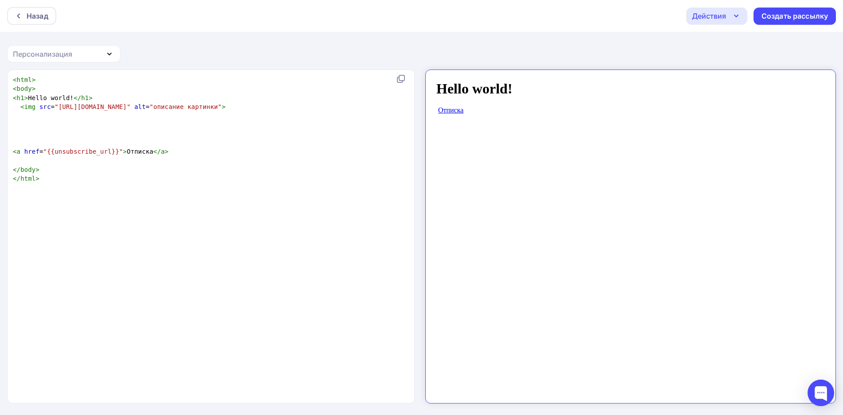
click at [179, 179] on pre "</ html >" at bounding box center [213, 178] width 404 height 9
drag, startPoint x: 214, startPoint y: 107, endPoint x: 155, endPoint y: 107, distance: 58.5
click at [155, 107] on span ""описание картинки"" at bounding box center [186, 106] width 72 height 7
type textarea "1"
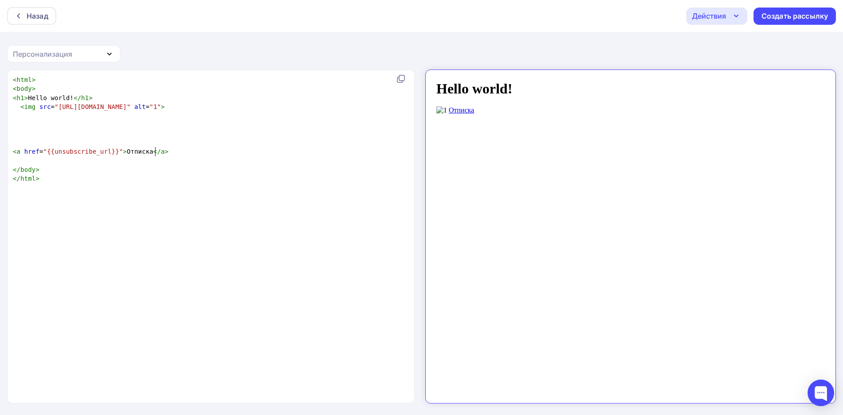
click at [178, 152] on pre "< a href = "{{unsubscribe_url}}" > Отписка </ a >" at bounding box center [213, 151] width 404 height 9
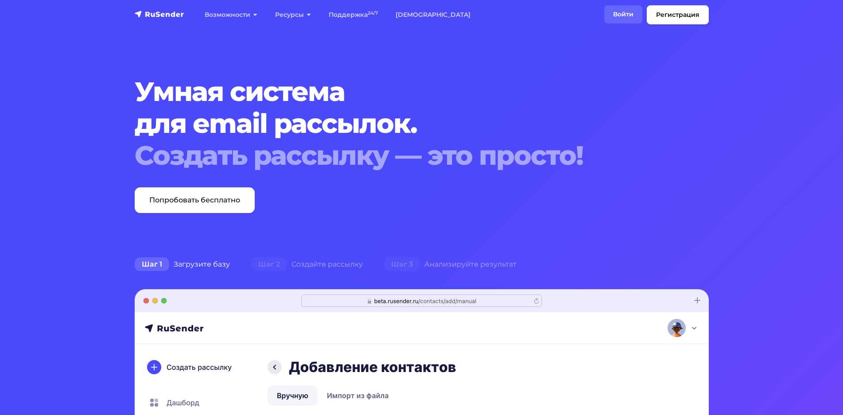
click at [618, 17] on link "Войти" at bounding box center [623, 14] width 38 height 18
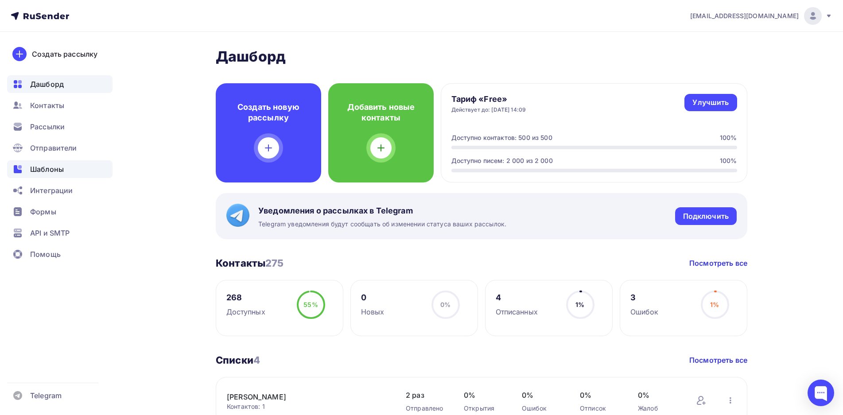
click at [44, 169] on span "Шаблоны" at bounding box center [47, 169] width 34 height 11
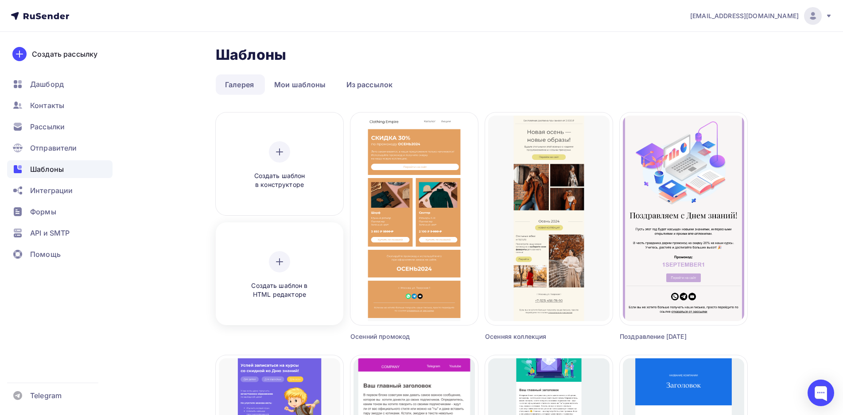
click at [295, 272] on div "Создать шаблон в HTML редакторе" at bounding box center [280, 275] width 84 height 48
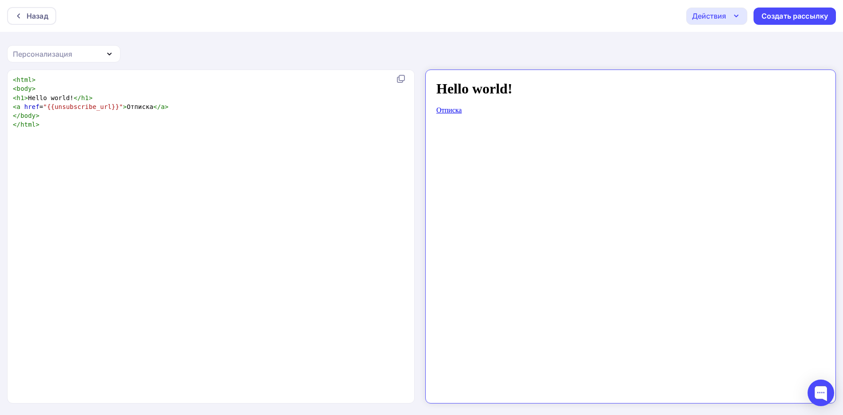
click at [99, 100] on pre "< h1 > Hello world! </ h1 >" at bounding box center [209, 98] width 396 height 9
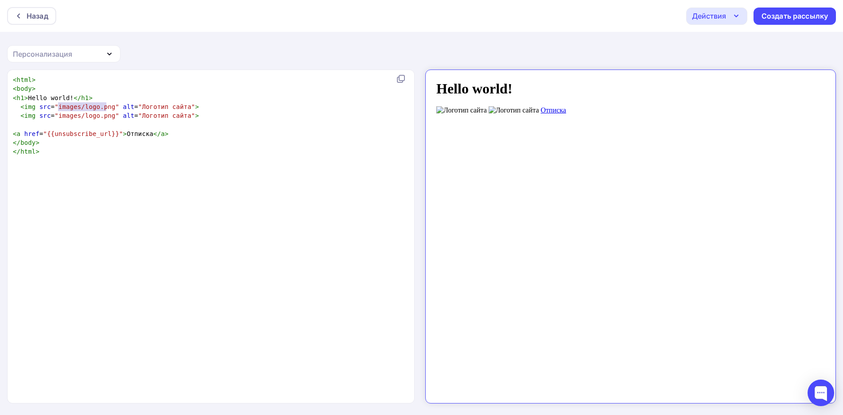
type textarea "images/logo.png"
drag, startPoint x: 107, startPoint y: 108, endPoint x: 55, endPoint y: 106, distance: 52.3
click at [55, 106] on span ""images/logo.png"" at bounding box center [87, 106] width 65 height 7
paste textarea
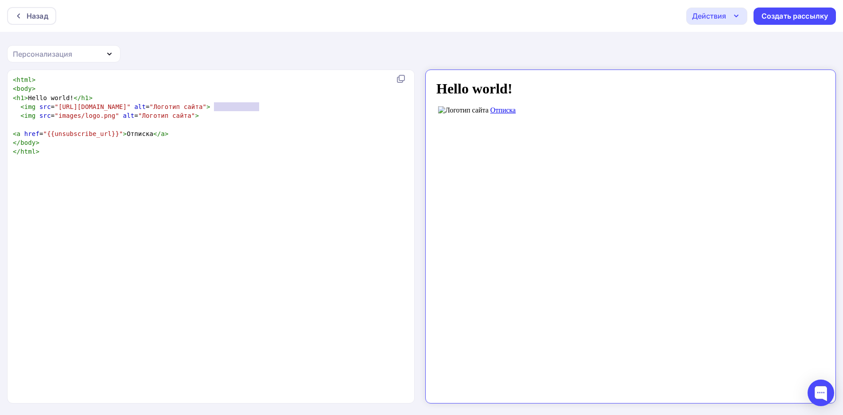
drag, startPoint x: 259, startPoint y: 108, endPoint x: 214, endPoint y: 109, distance: 45.7
click at [207, 109] on span ""Логотип сайта"" at bounding box center [178, 106] width 57 height 7
type textarea "1"
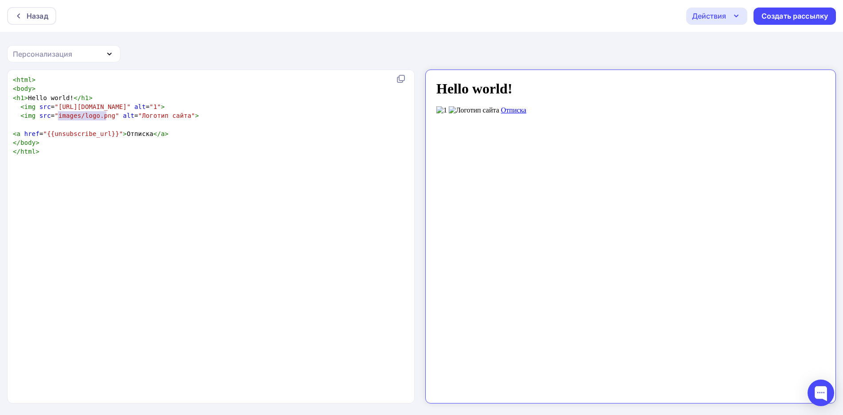
type textarea "images/logo.png"
drag, startPoint x: 106, startPoint y: 117, endPoint x: 55, endPoint y: 116, distance: 51.9
click at [55, 116] on span ""images/logo.png"" at bounding box center [87, 115] width 65 height 7
paste textarea
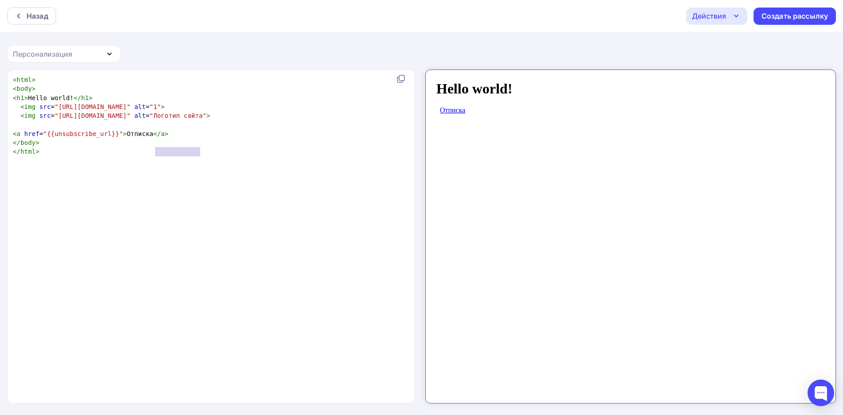
drag, startPoint x: 200, startPoint y: 152, endPoint x: 156, endPoint y: 152, distance: 44.8
click at [156, 119] on span ""Логотип сайта"" at bounding box center [178, 115] width 57 height 7
type textarea "2"
click at [206, 203] on div "x < html > < body > < h1 > Hello world! </ h1 > < img src = "https://disk.yande…" at bounding box center [220, 248] width 418 height 348
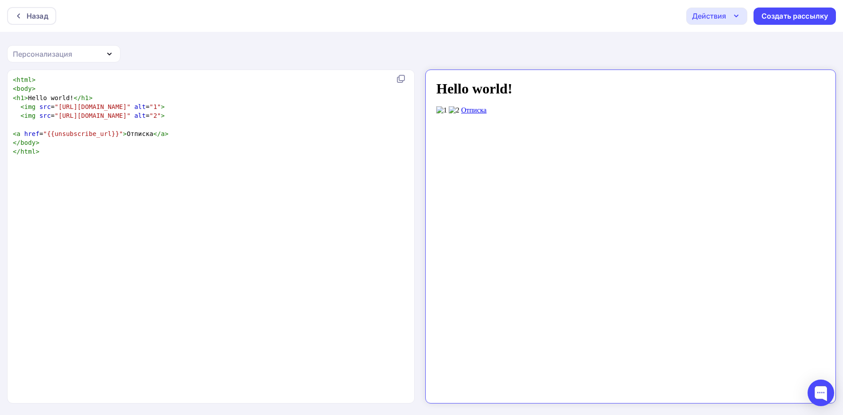
drag, startPoint x: 113, startPoint y: 101, endPoint x: 107, endPoint y: 102, distance: 5.9
click at [112, 101] on pre "< h1 > Hello world! </ h1 >" at bounding box center [213, 98] width 404 height 9
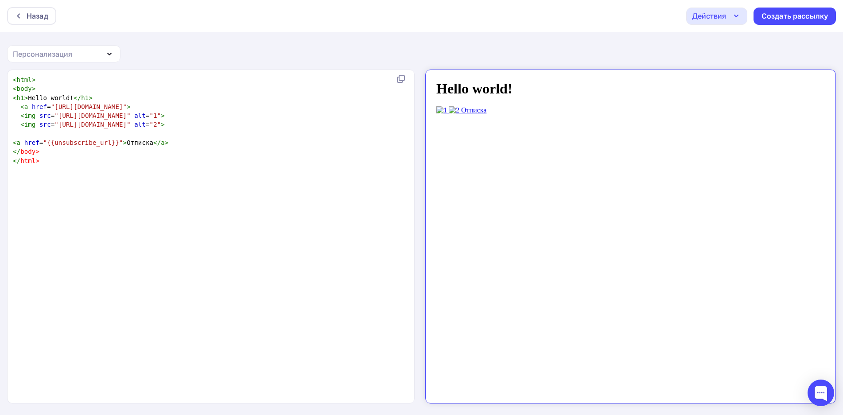
click at [174, 129] on pre "< img src = "https://downloader.disk.yandex.ru/preview/e9d3b22b264bb4137651de95…" at bounding box center [213, 124] width 404 height 9
paste textarea ">"
click at [191, 230] on div "x < html > < body > < h1 > Hello world! </ h1 > < a href = "https://www.example…" at bounding box center [220, 248] width 418 height 348
type textarea "</a>"
drag, startPoint x: 44, startPoint y: 168, endPoint x: 27, endPoint y: 169, distance: 17.8
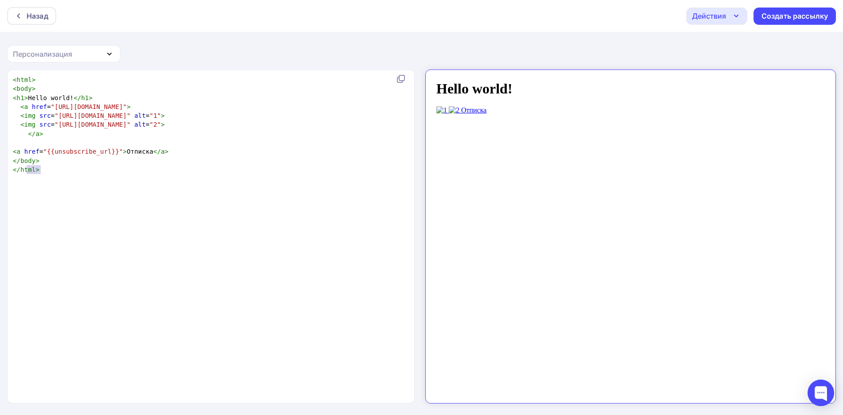
click at [27, 138] on pre "</ a >" at bounding box center [213, 133] width 404 height 9
type textarea "<a href="https://www.example.com/page">"
drag, startPoint x: 134, startPoint y: 105, endPoint x: 19, endPoint y: 106, distance: 114.3
click at [19, 106] on pre "< a href = "https://www.example.com/page" >" at bounding box center [213, 106] width 404 height 9
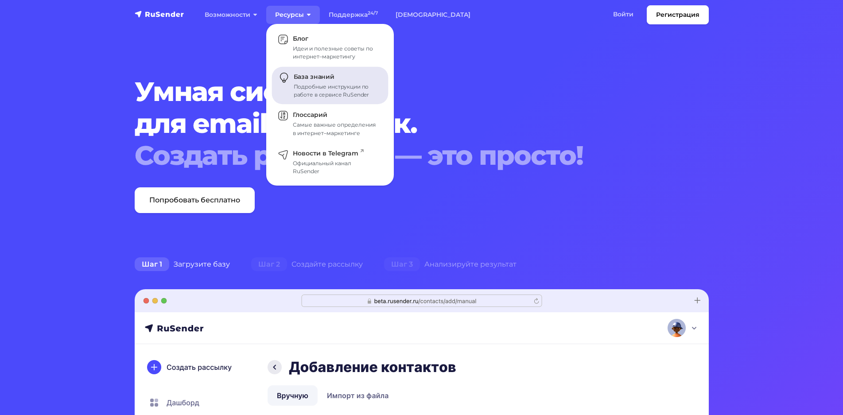
click at [320, 92] on div "Подробные инструкции по работе в сервисе RuSender" at bounding box center [336, 91] width 84 height 16
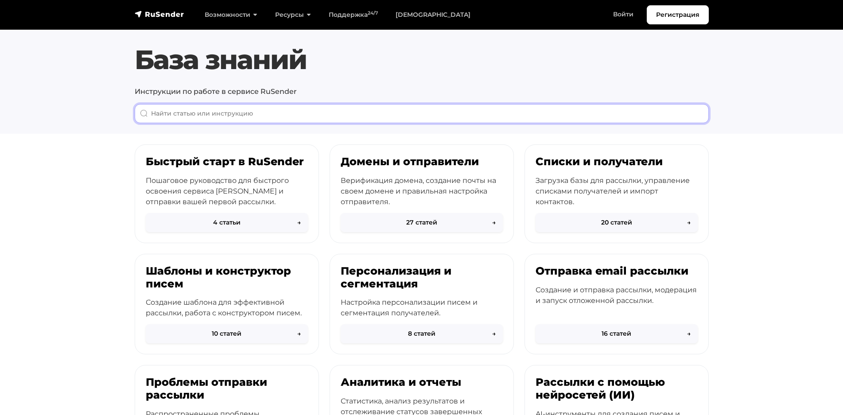
click at [307, 112] on input "When autocomplete results are available use up and down arrows to review and en…" at bounding box center [422, 113] width 574 height 19
click at [234, 122] on input "When autocomplete results are available use up and down arrows to review and en…" at bounding box center [422, 113] width 574 height 19
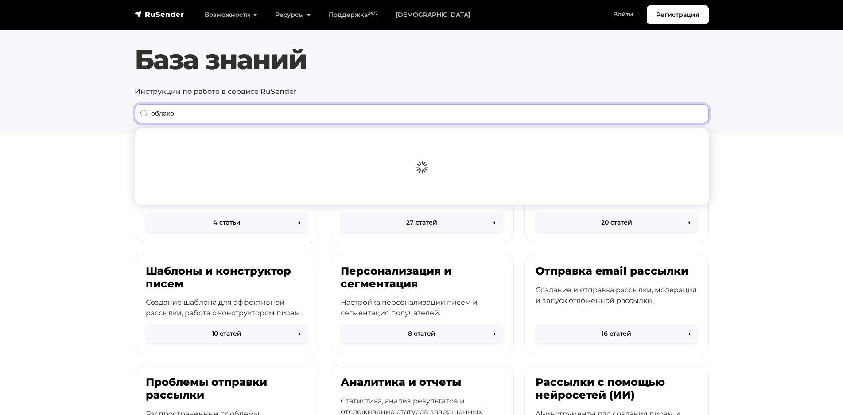
type input "облако"
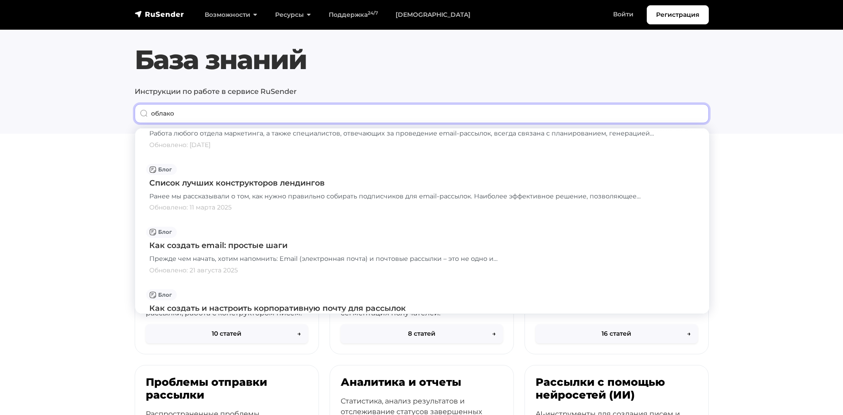
scroll to position [136, 0]
